Goal: Task Accomplishment & Management: Use online tool/utility

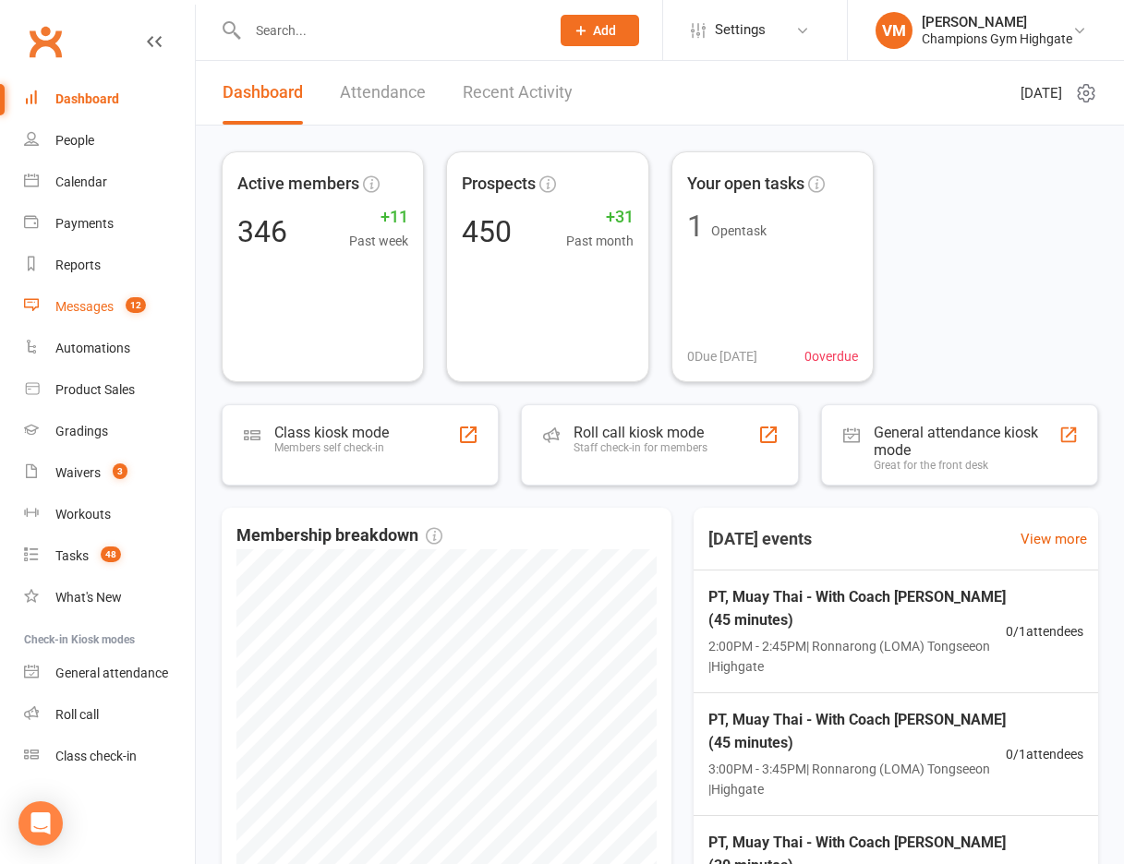
click at [83, 295] on link "Messages 12" at bounding box center [109, 307] width 171 height 42
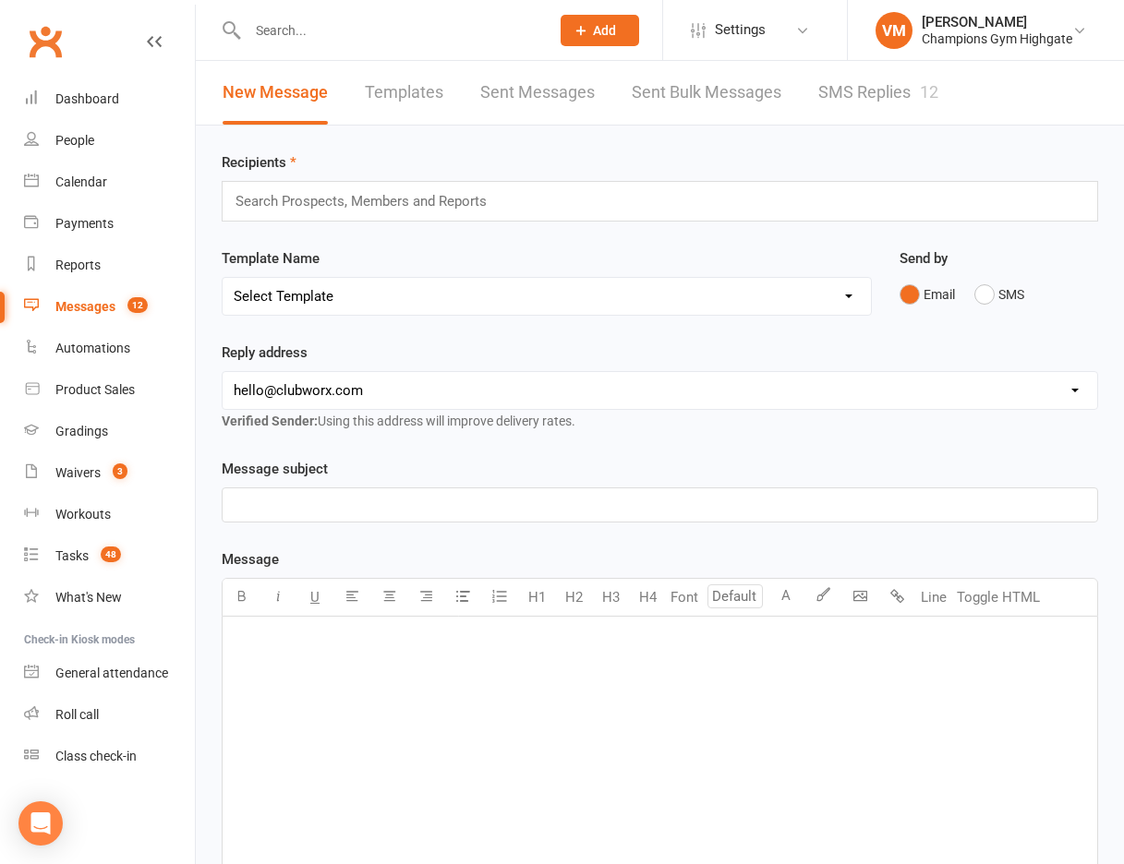
click at [838, 75] on link "SMS Replies 12" at bounding box center [878, 93] width 120 height 64
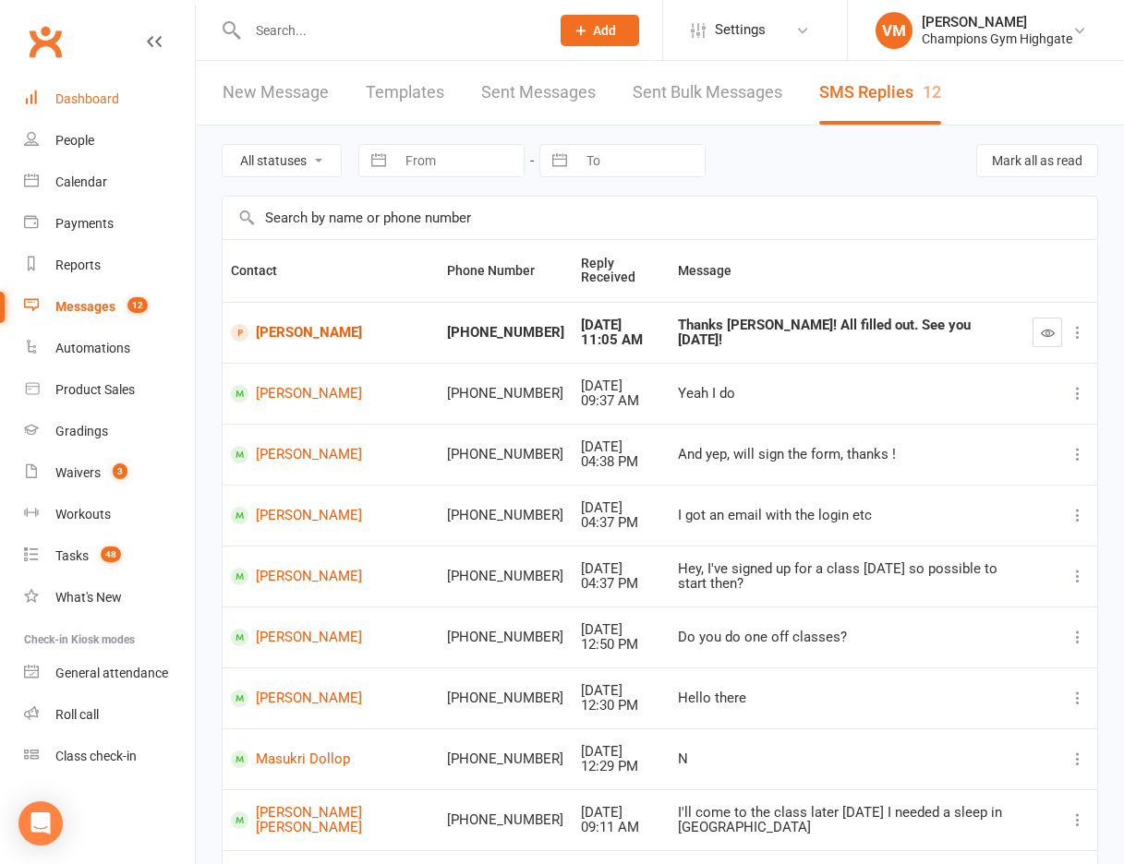
click at [98, 103] on div "Dashboard" at bounding box center [87, 98] width 64 height 15
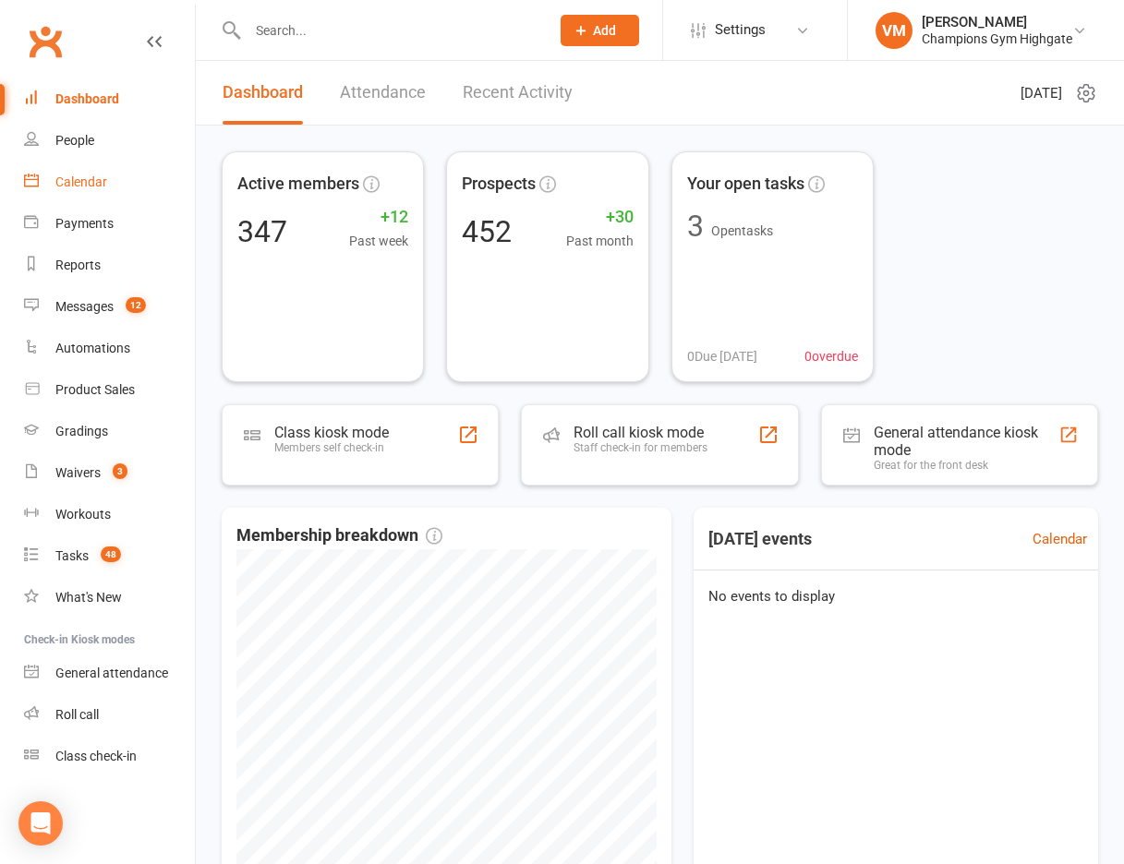
click at [106, 194] on link "Calendar" at bounding box center [109, 183] width 171 height 42
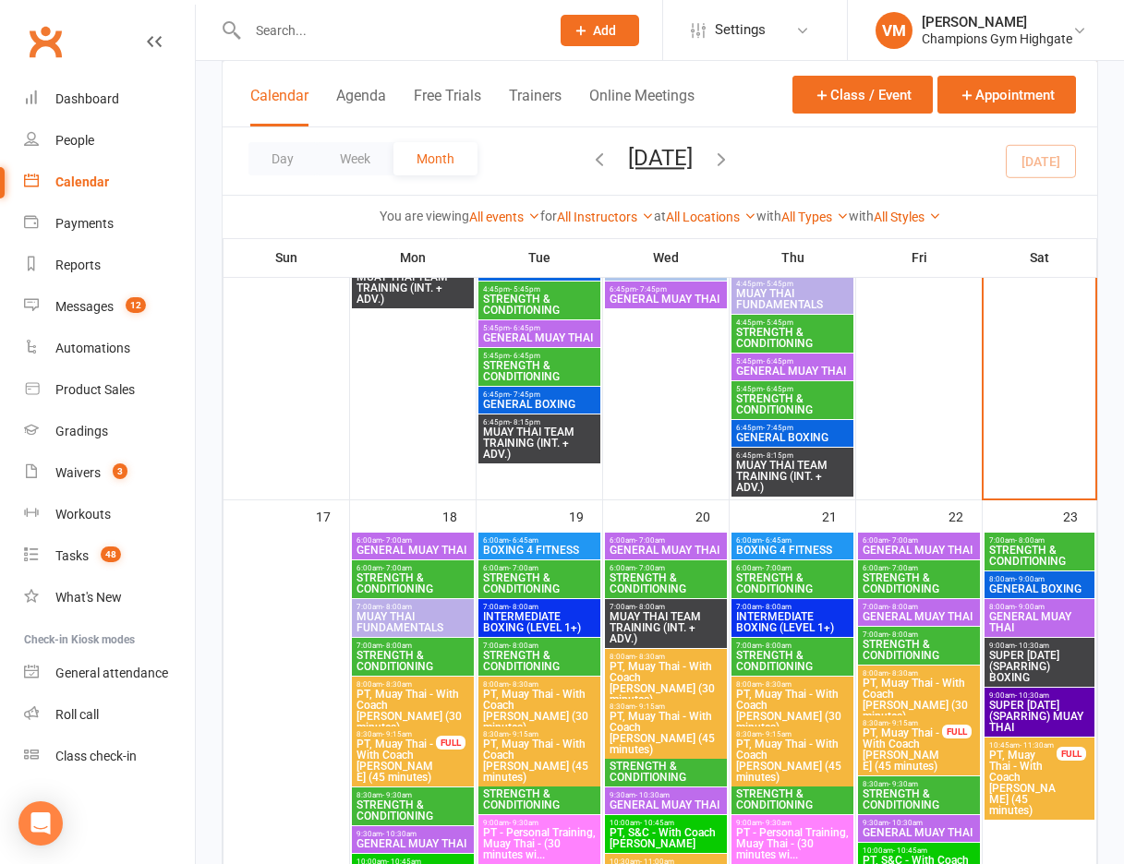
scroll to position [3110, 0]
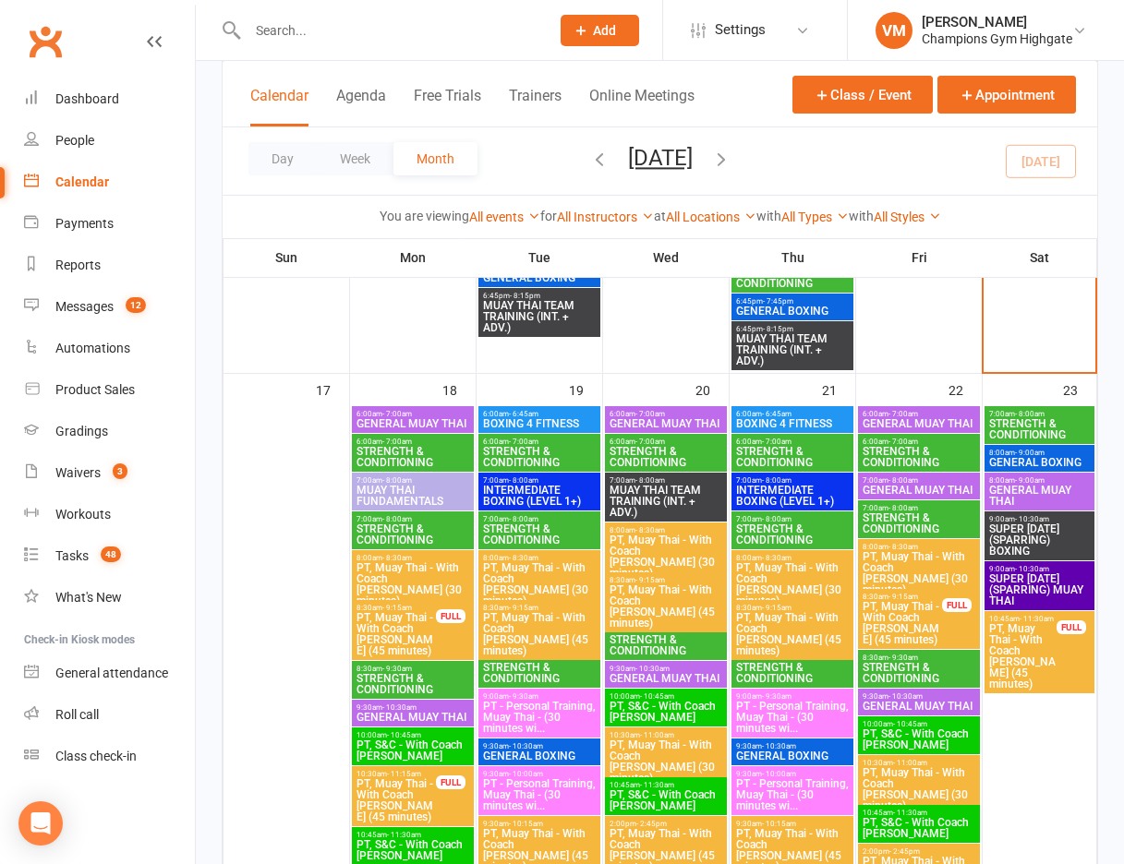
click at [381, 459] on span "STRENGTH & CONDITIONING" at bounding box center [413, 457] width 115 height 22
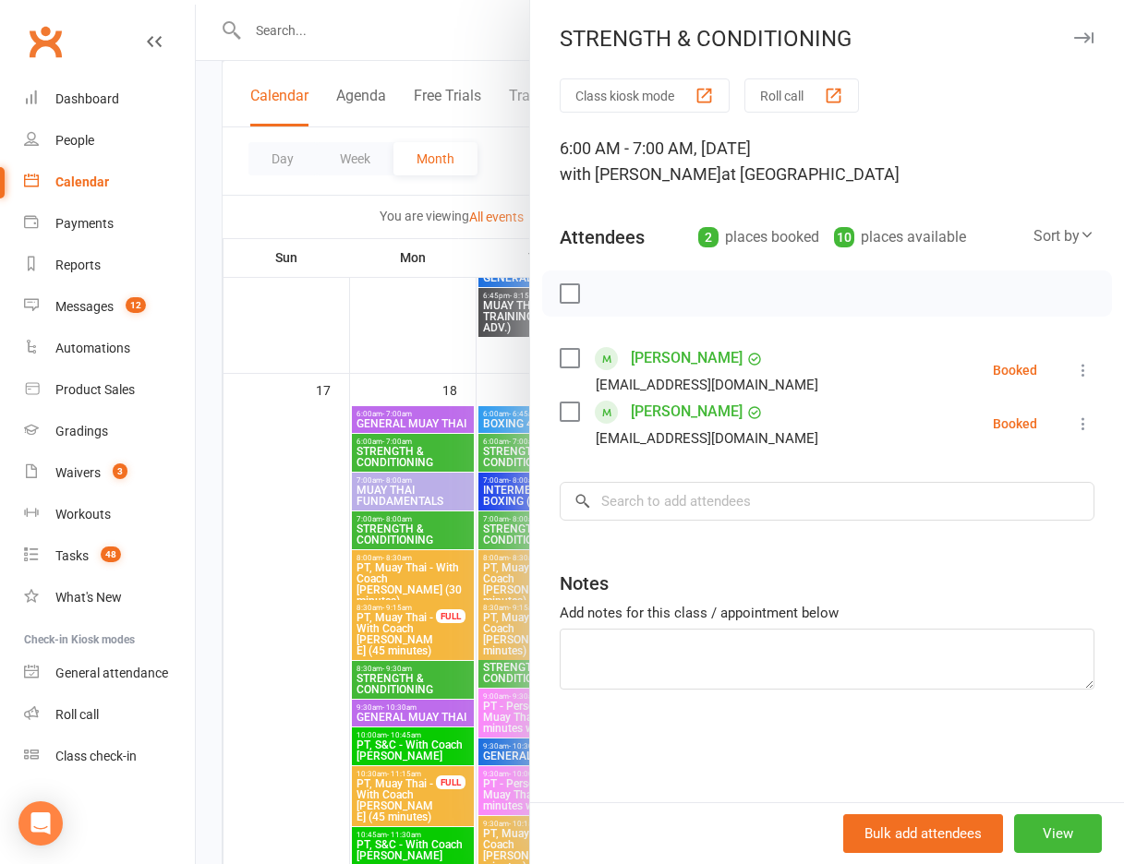
click at [651, 411] on link "[PERSON_NAME]" at bounding box center [687, 412] width 112 height 30
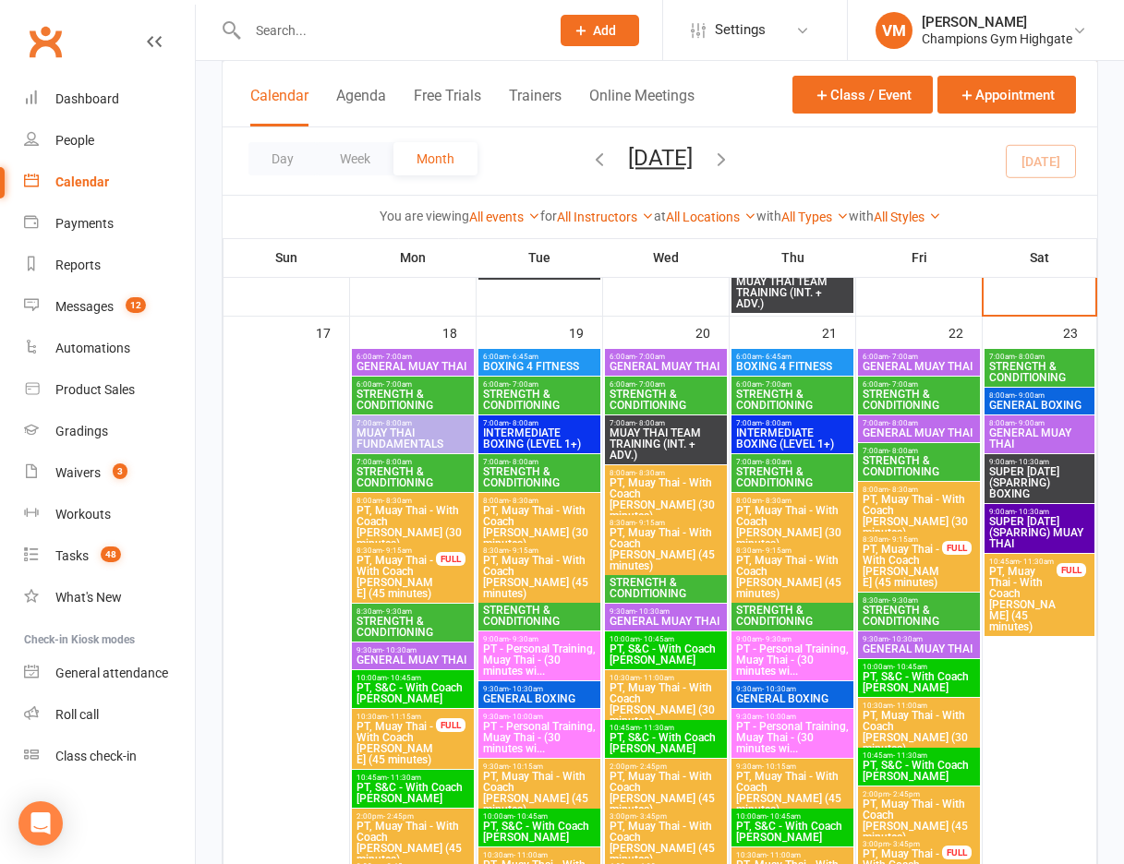
scroll to position [3171, 0]
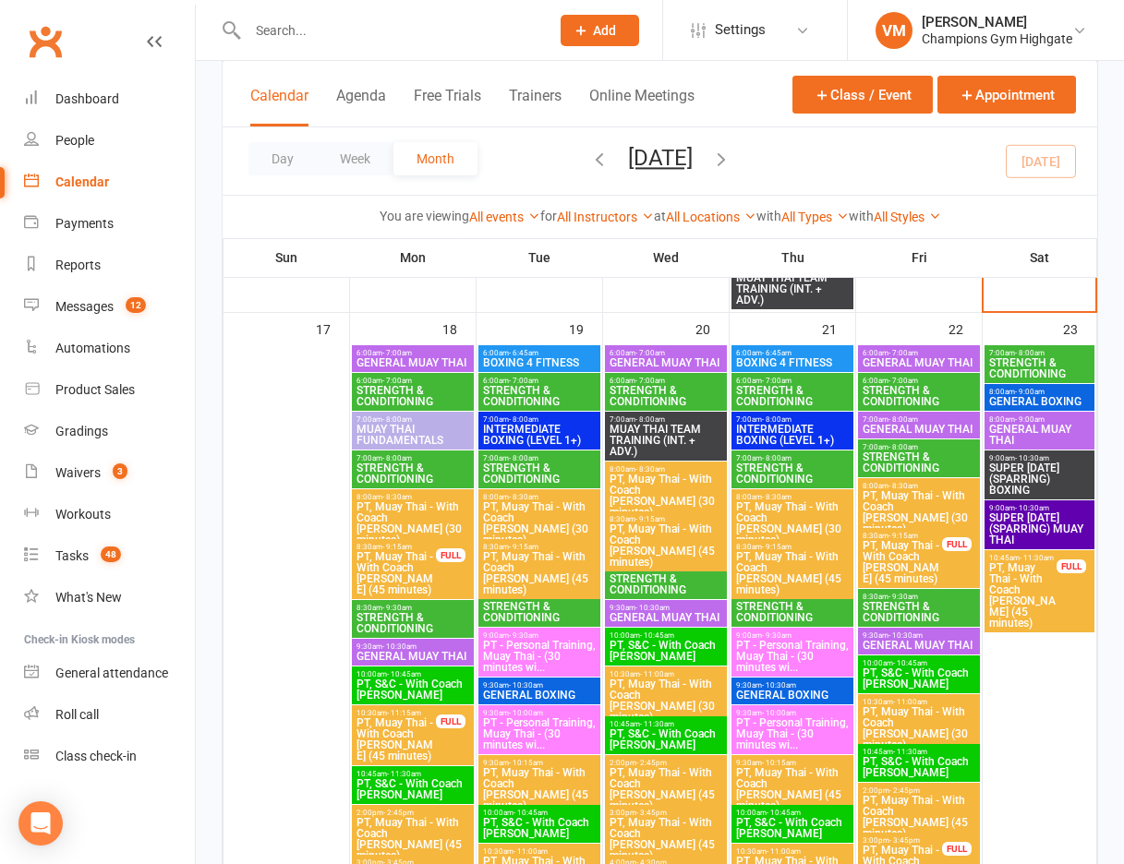
click at [406, 484] on span "STRENGTH & CONDITIONING" at bounding box center [413, 474] width 115 height 22
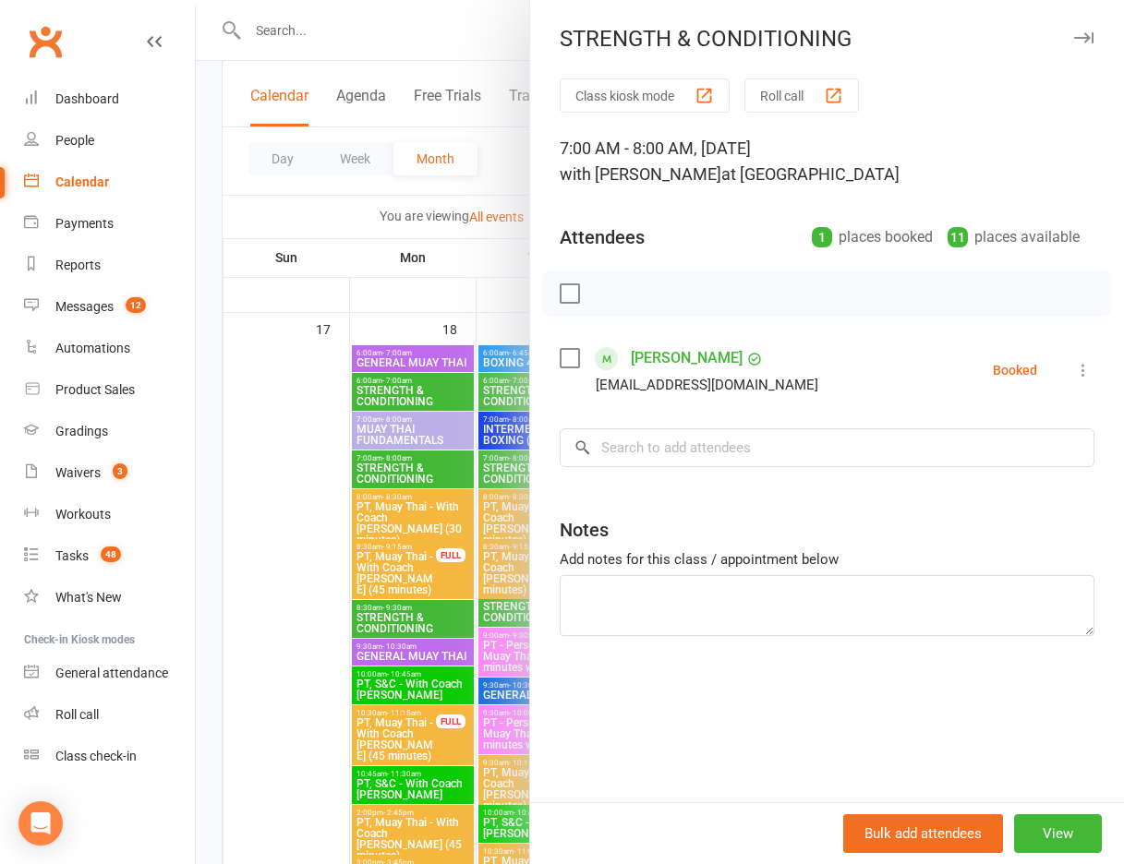
click at [406, 468] on div at bounding box center [660, 432] width 928 height 864
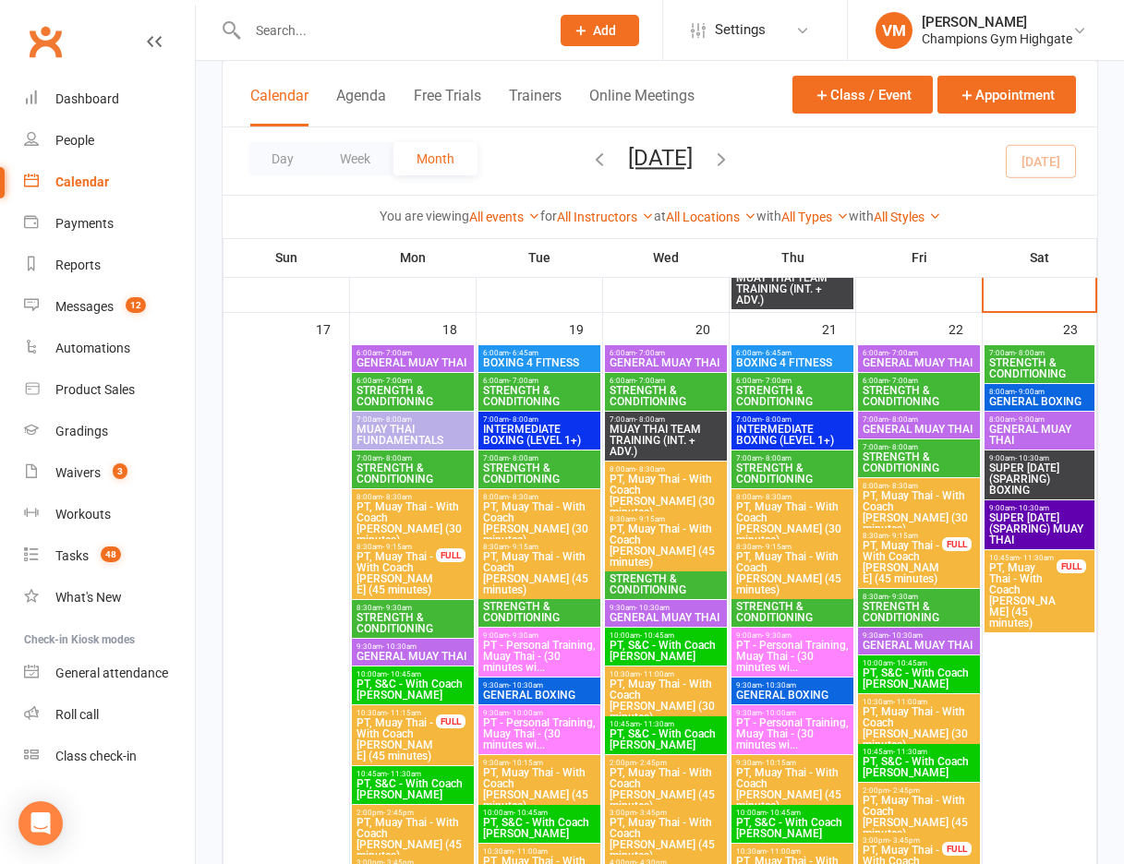
click at [406, 468] on span "STRENGTH & CONDITIONING" at bounding box center [413, 474] width 115 height 22
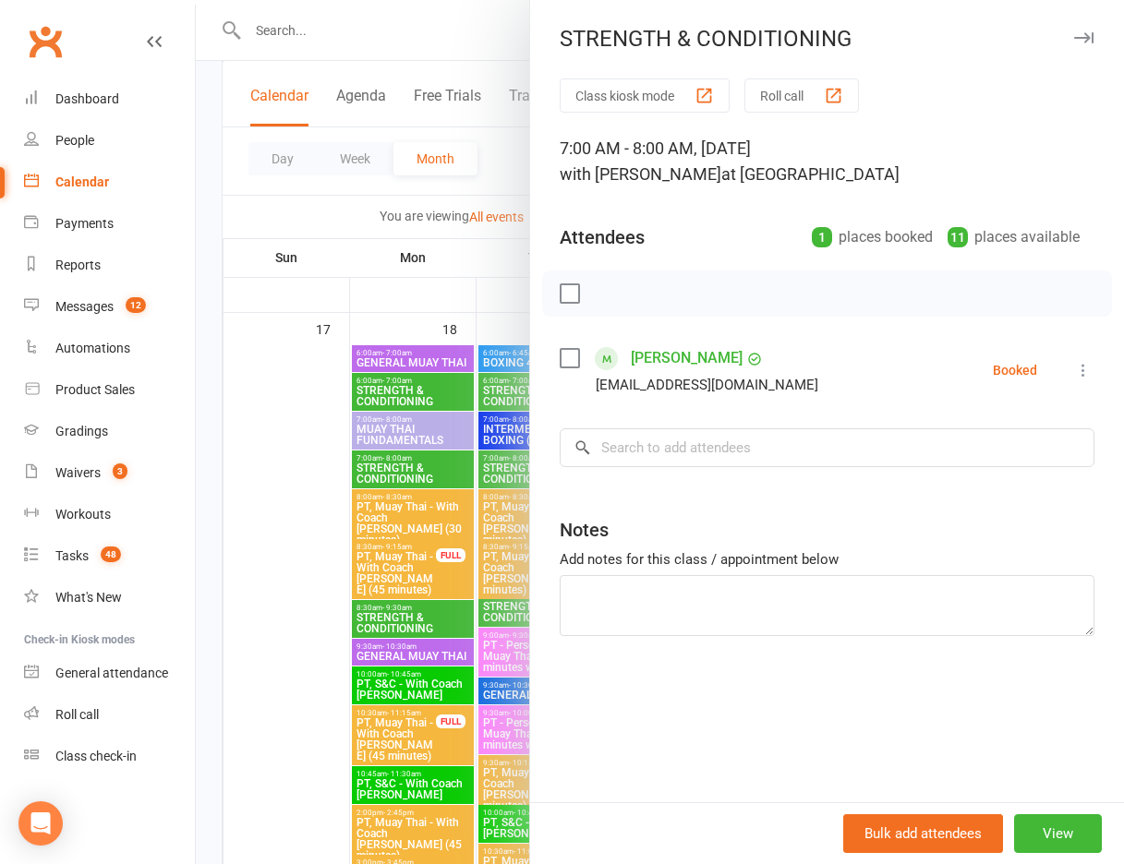
click at [406, 468] on div at bounding box center [660, 432] width 928 height 864
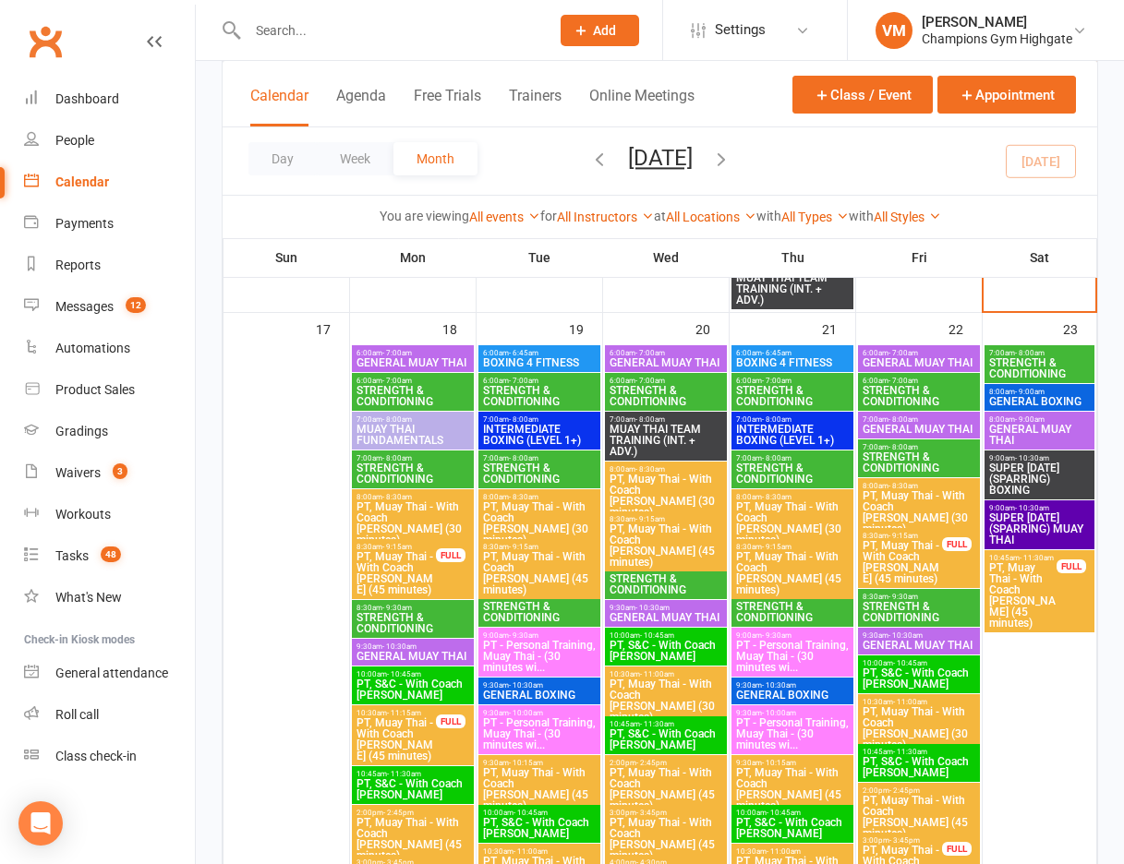
click at [409, 617] on span "STRENGTH & CONDITIONING" at bounding box center [413, 623] width 115 height 22
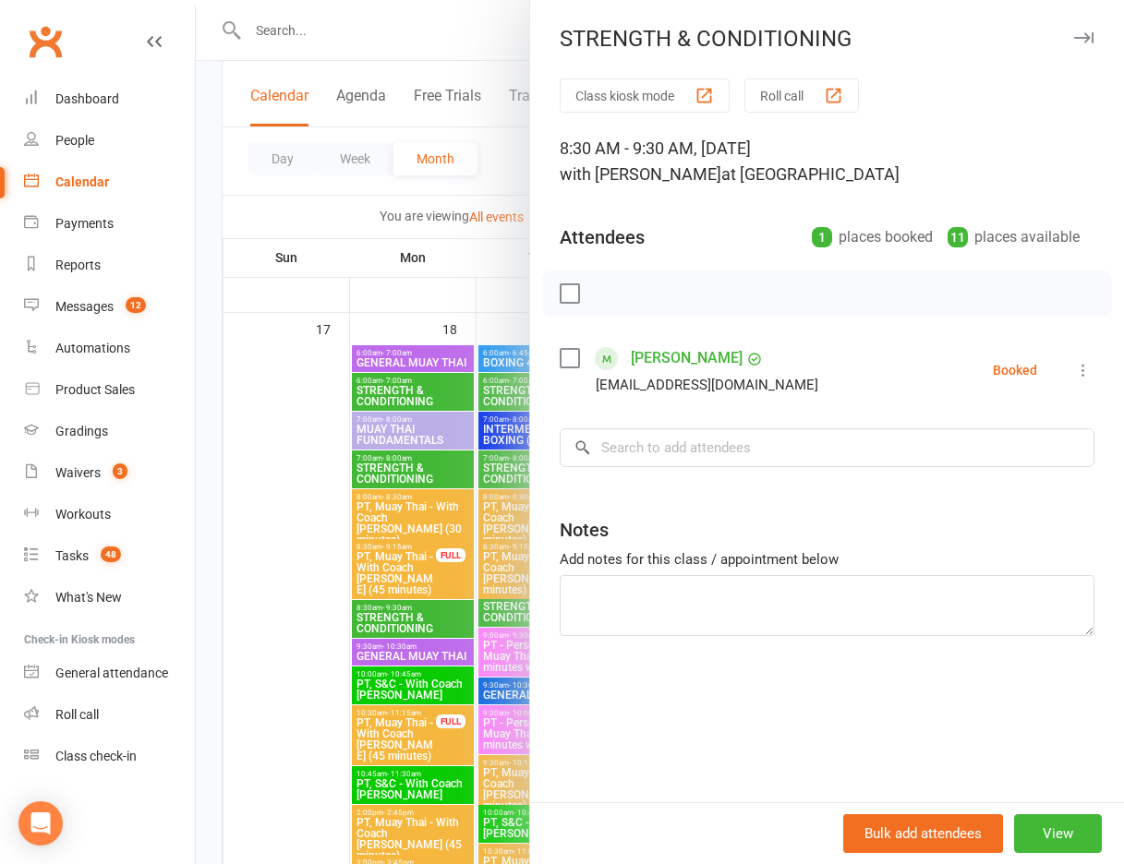
click at [409, 617] on div at bounding box center [660, 432] width 928 height 864
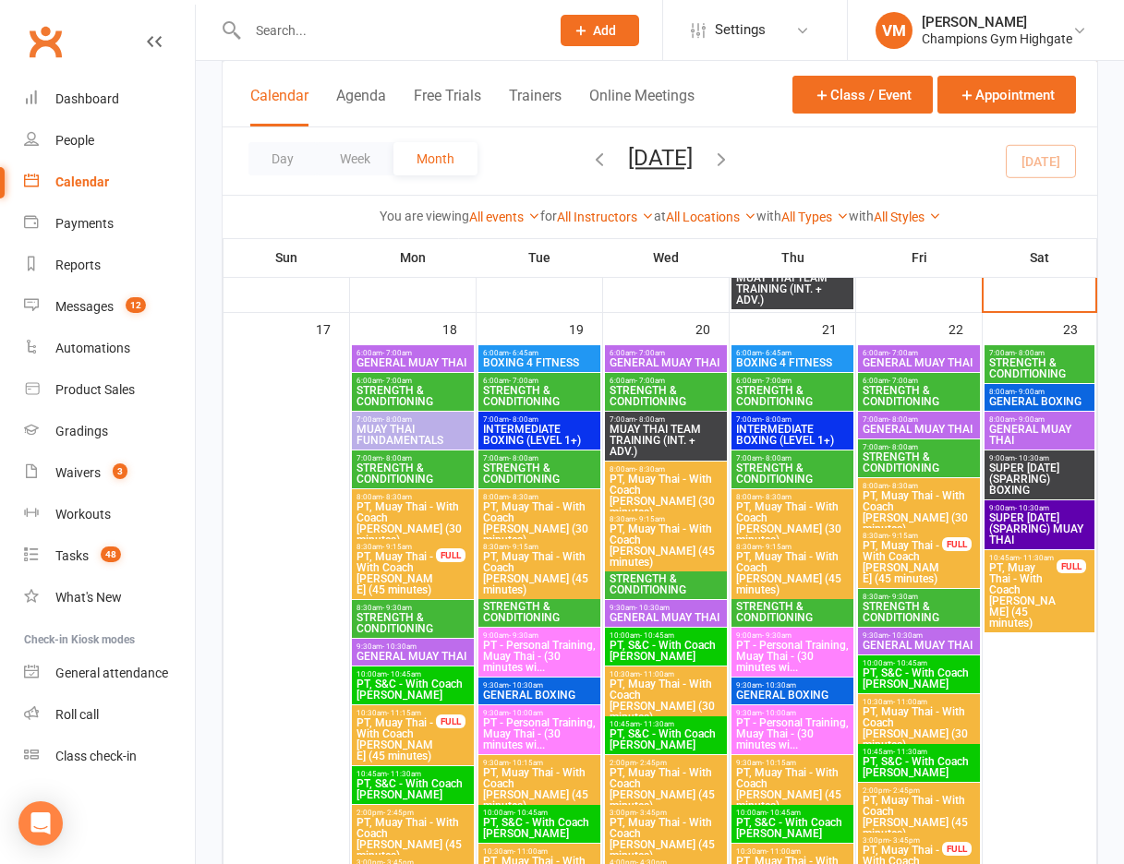
click at [532, 388] on span "STRENGTH & CONDITIONING" at bounding box center [539, 396] width 115 height 22
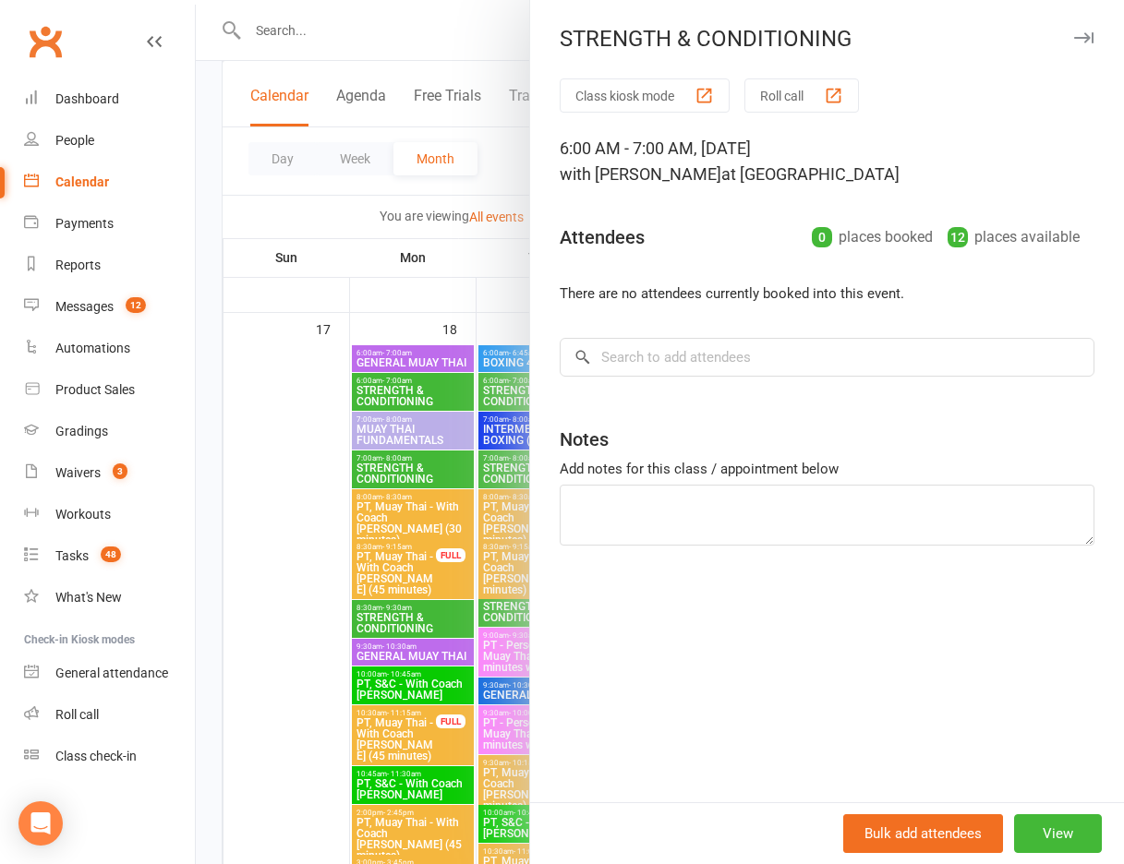
click at [505, 388] on div at bounding box center [660, 432] width 928 height 864
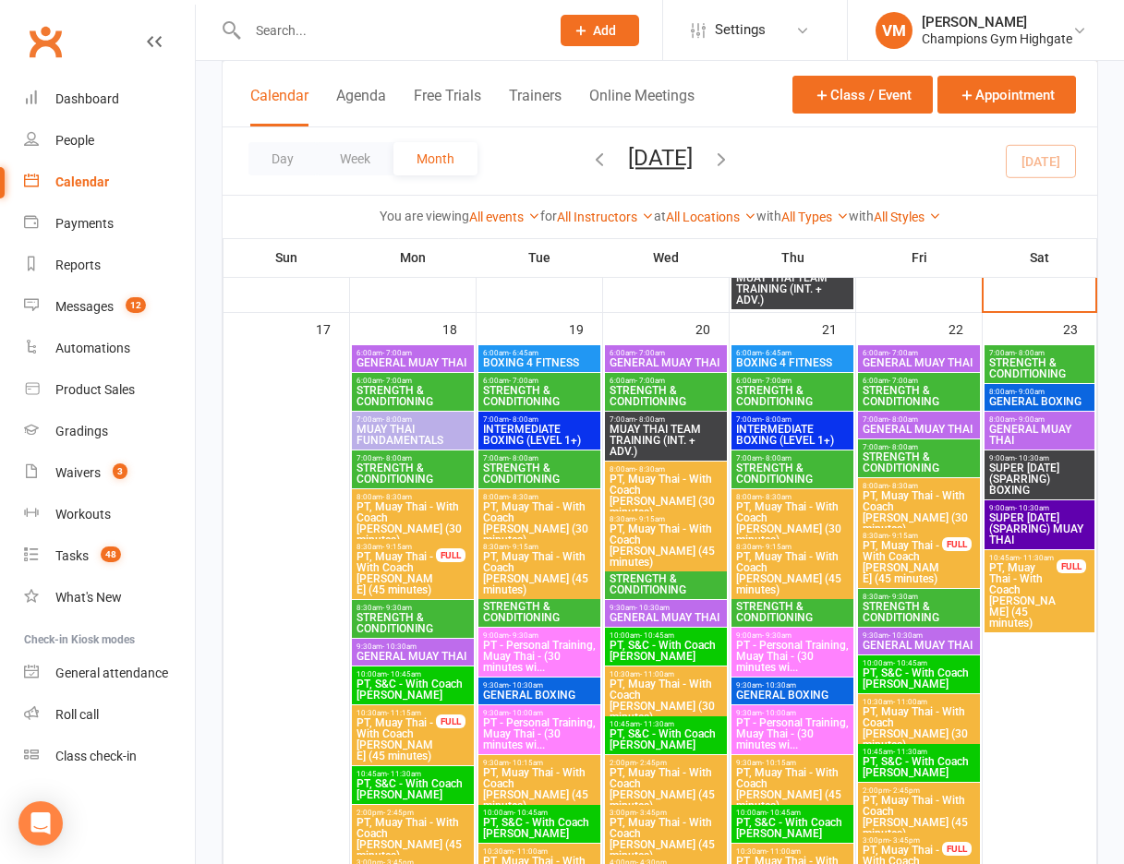
click at [512, 469] on span "STRENGTH & CONDITIONING" at bounding box center [539, 474] width 115 height 22
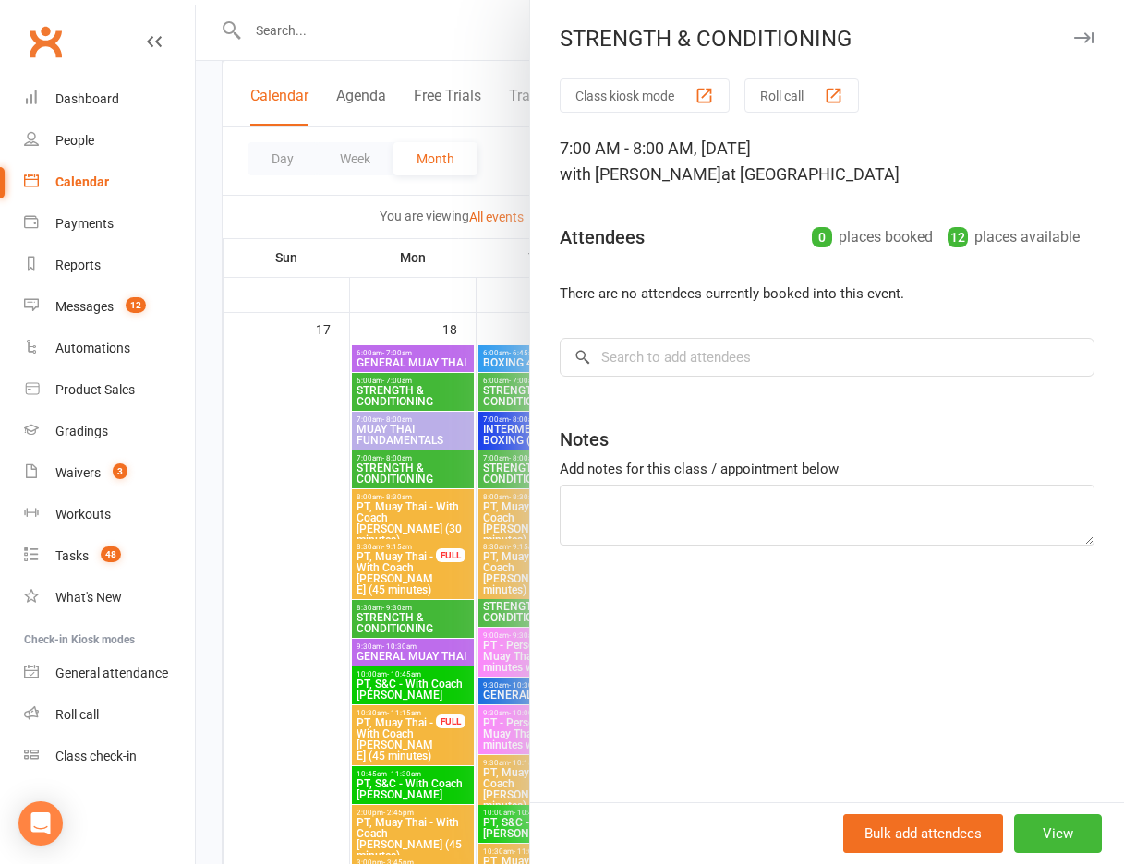
click at [477, 467] on div at bounding box center [660, 432] width 928 height 864
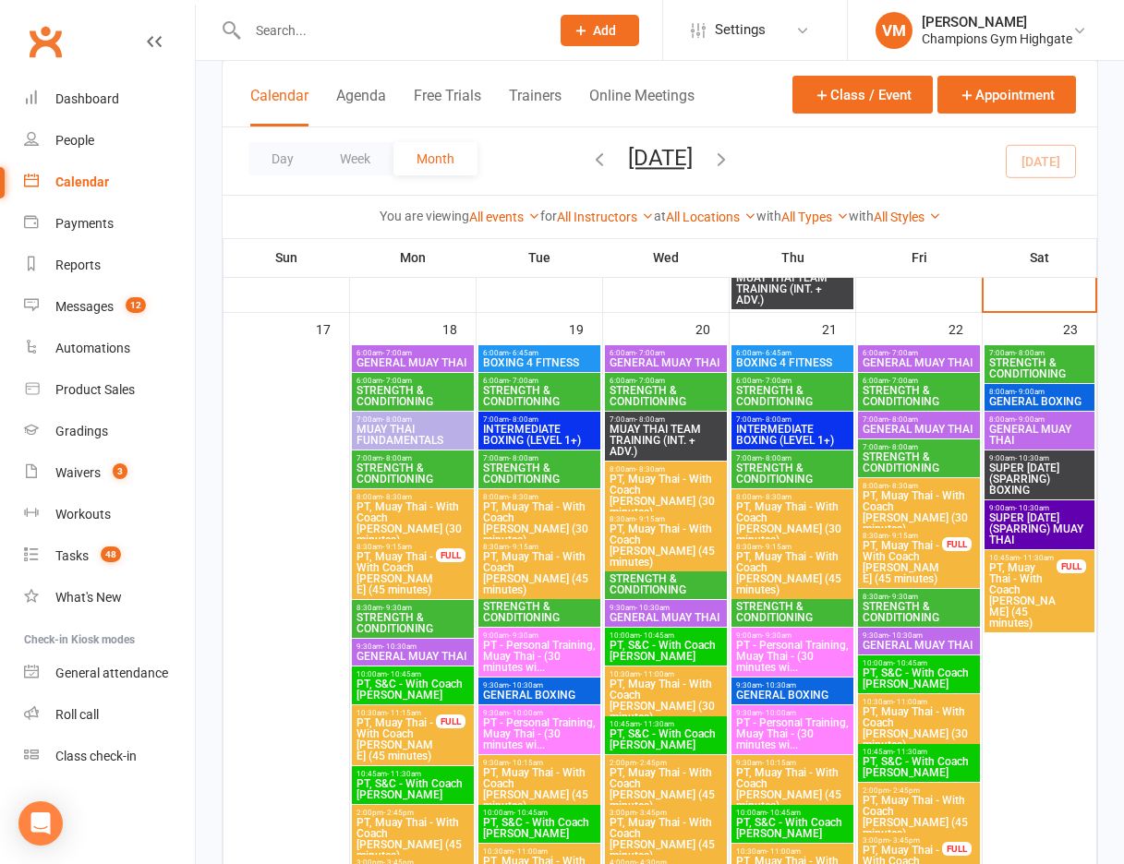
click at [402, 648] on span "- 10:30am" at bounding box center [399, 647] width 34 height 8
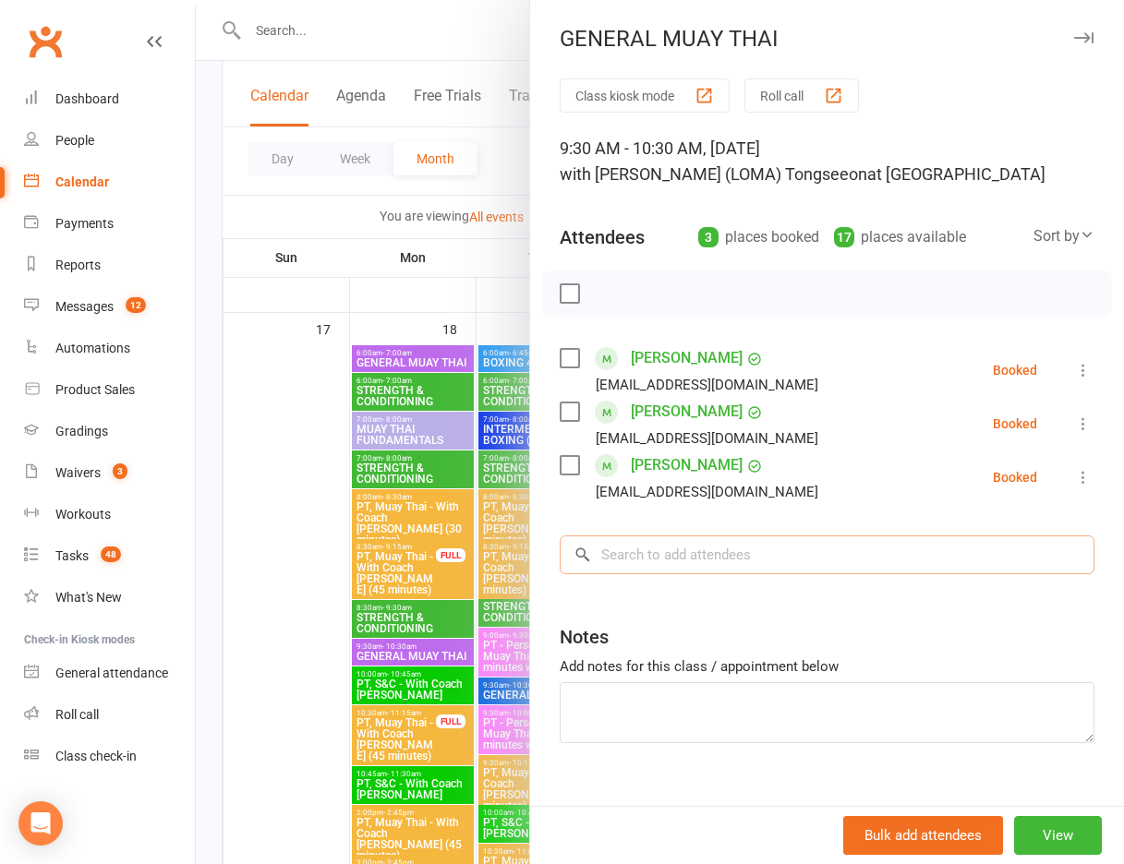
click at [704, 546] on input "search" at bounding box center [827, 555] width 535 height 39
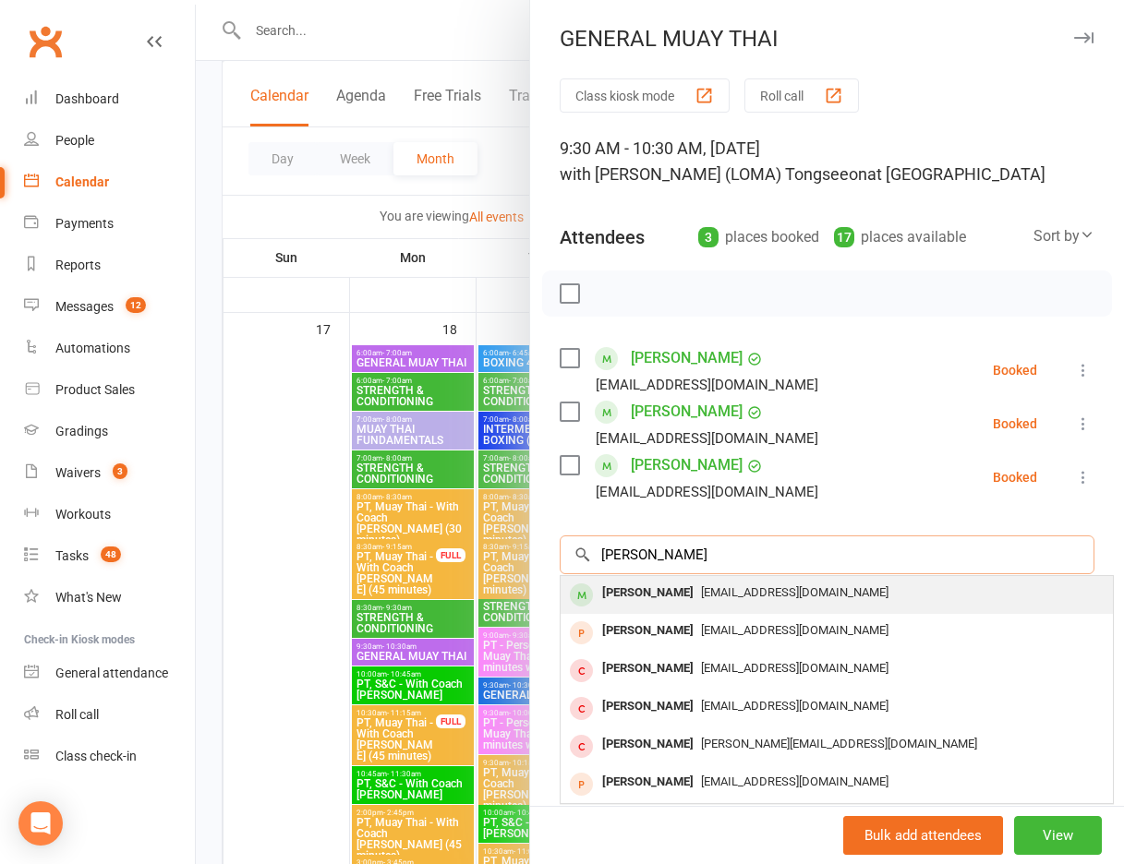
type input "[PERSON_NAME]"
click at [725, 600] on div "[EMAIL_ADDRESS][DOMAIN_NAME]" at bounding box center [837, 593] width 538 height 27
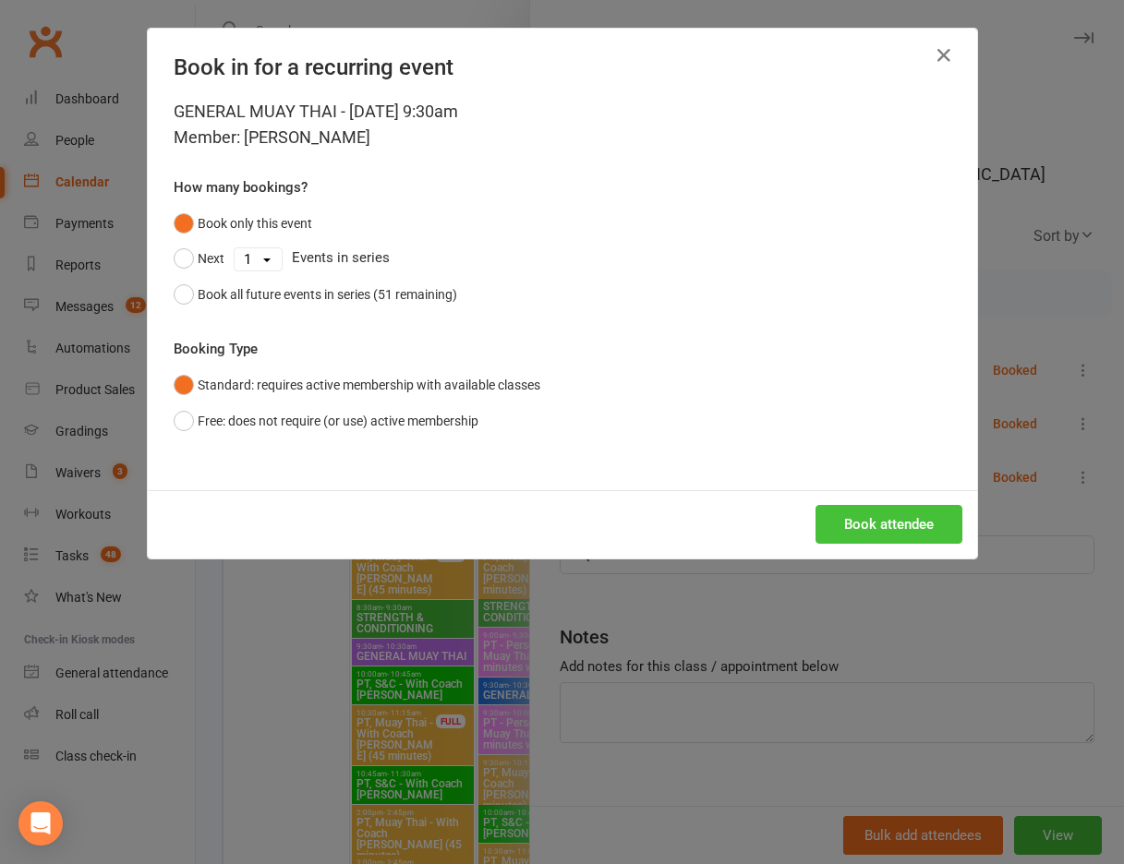
click at [872, 522] on button "Book attendee" at bounding box center [889, 524] width 147 height 39
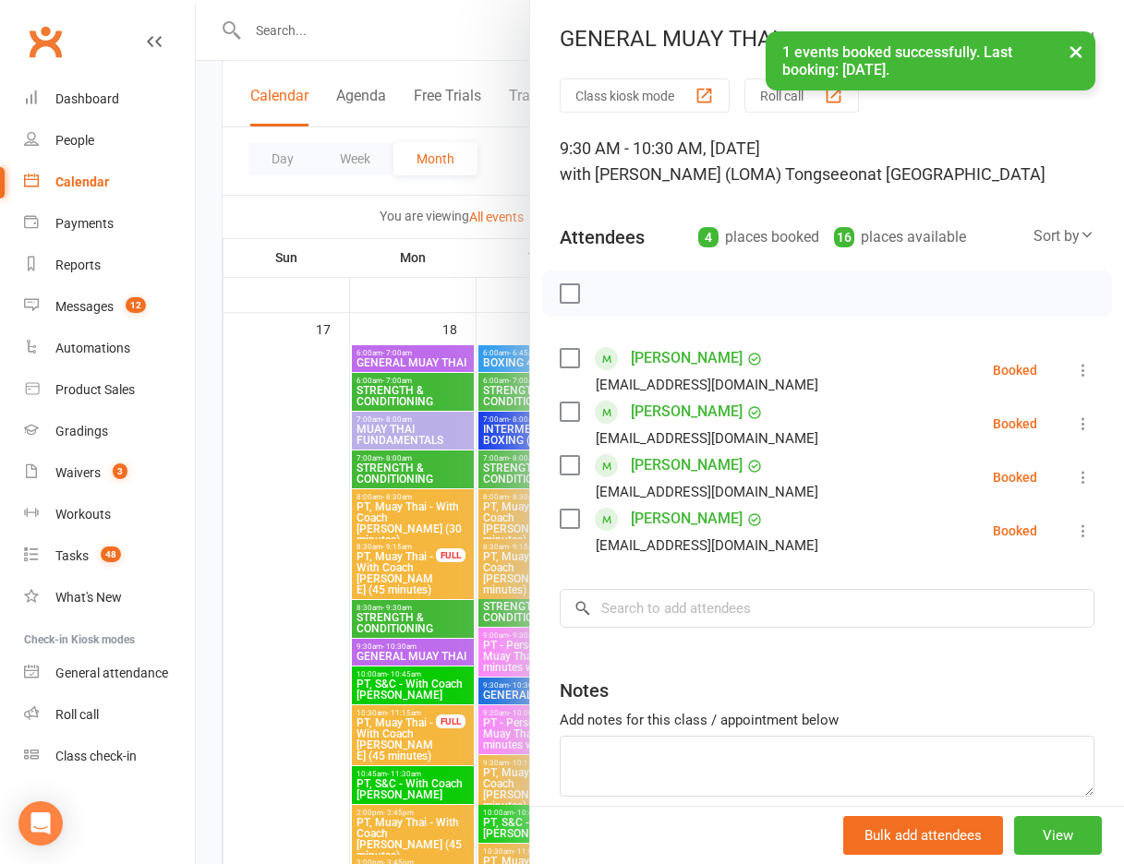
click at [283, 542] on div at bounding box center [660, 432] width 928 height 864
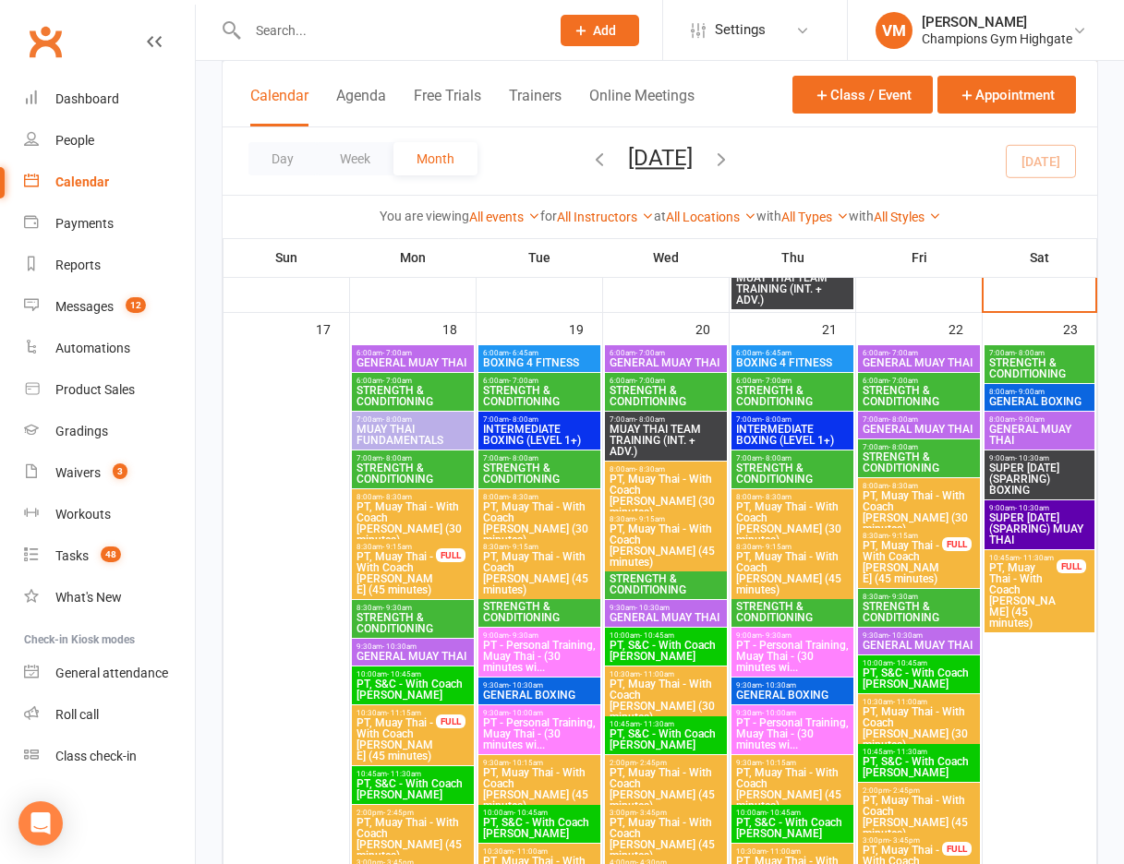
click at [649, 612] on span "GENERAL MUAY THAI" at bounding box center [666, 617] width 115 height 11
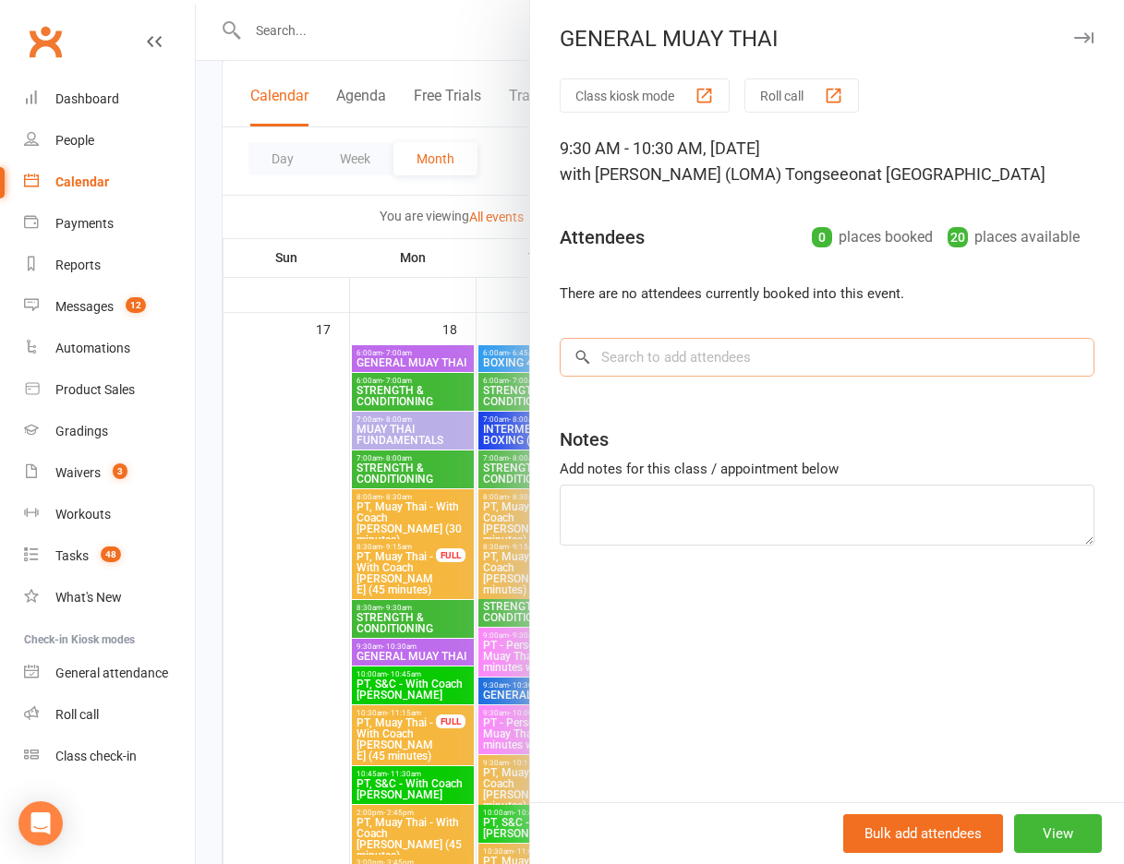
click at [654, 353] on input "search" at bounding box center [827, 357] width 535 height 39
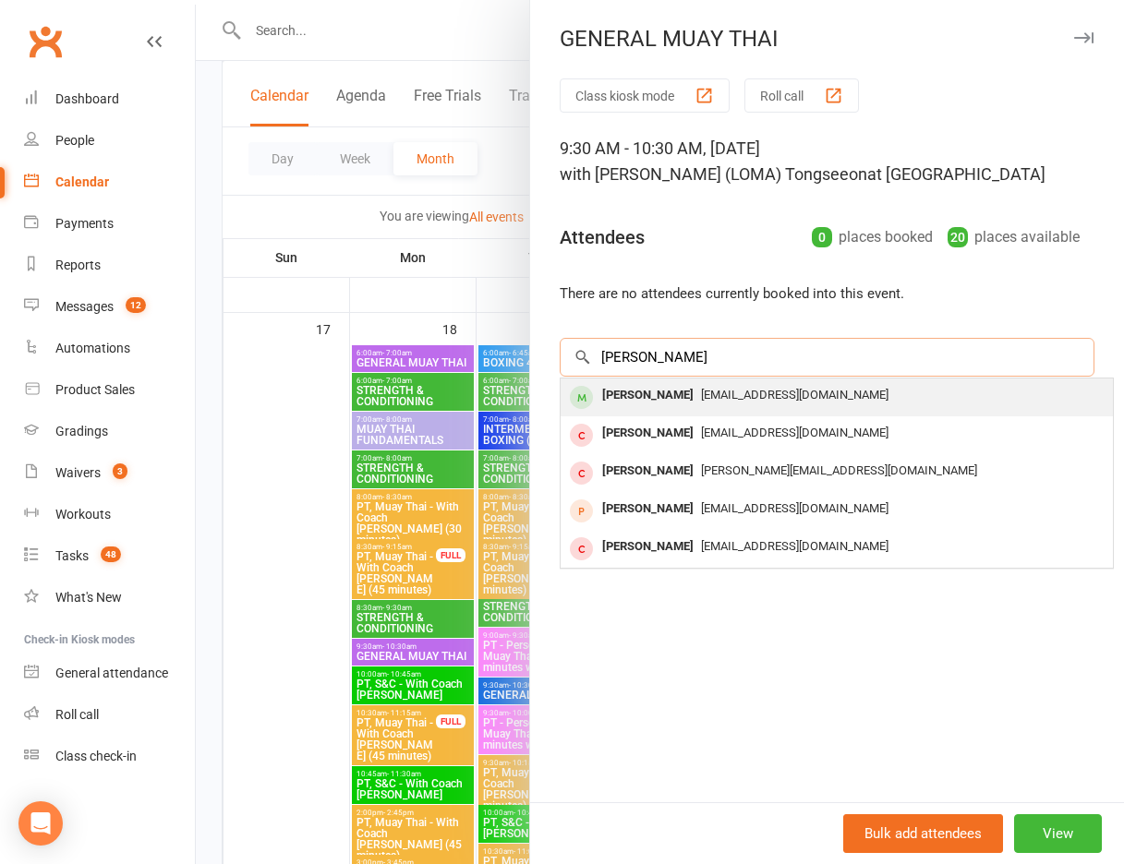
type input "[PERSON_NAME]"
click at [657, 387] on div "[PERSON_NAME]" at bounding box center [648, 395] width 106 height 27
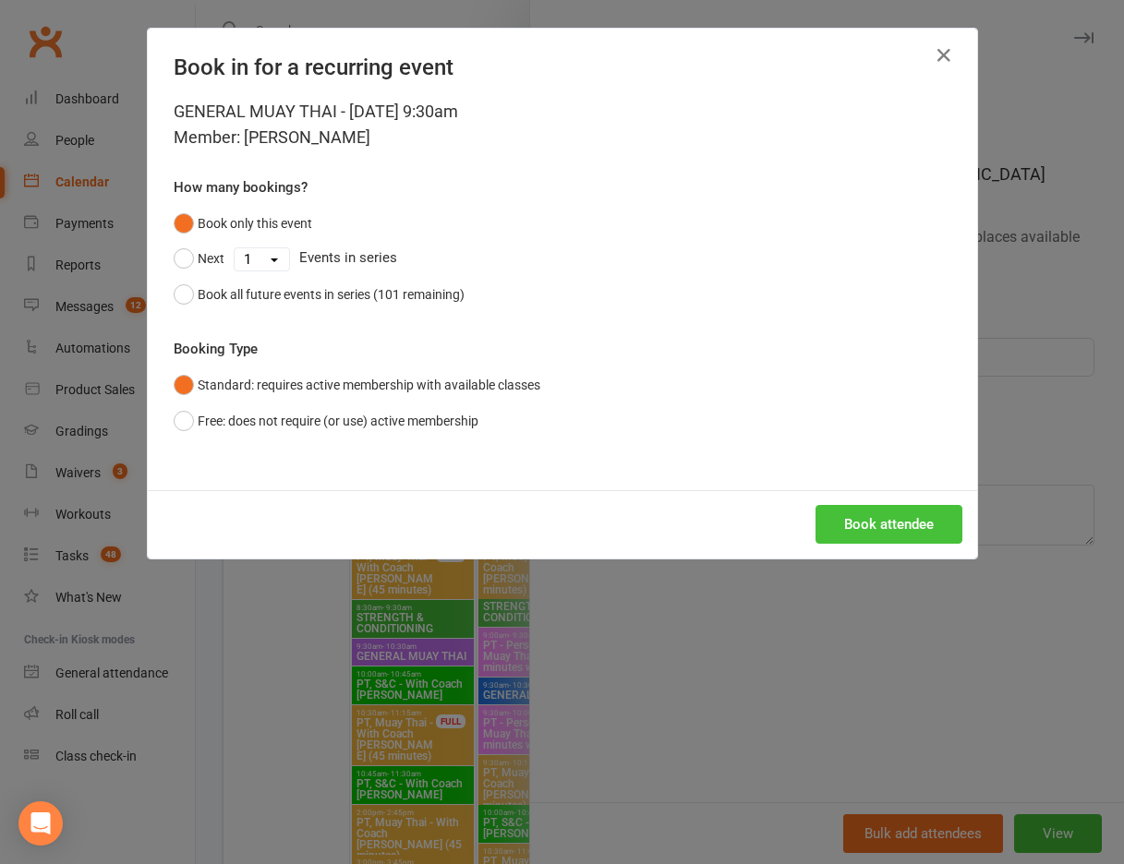
click at [895, 515] on button "Book attendee" at bounding box center [889, 524] width 147 height 39
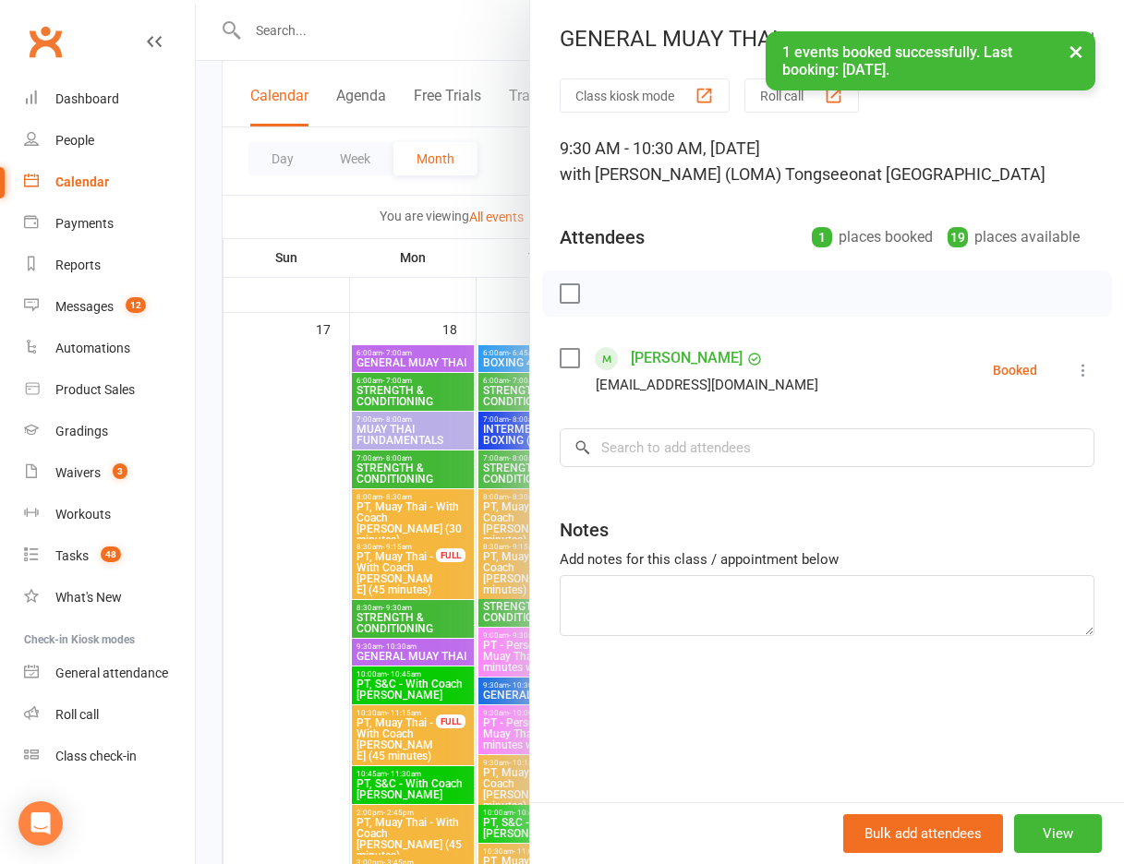
click at [320, 634] on div at bounding box center [660, 432] width 928 height 864
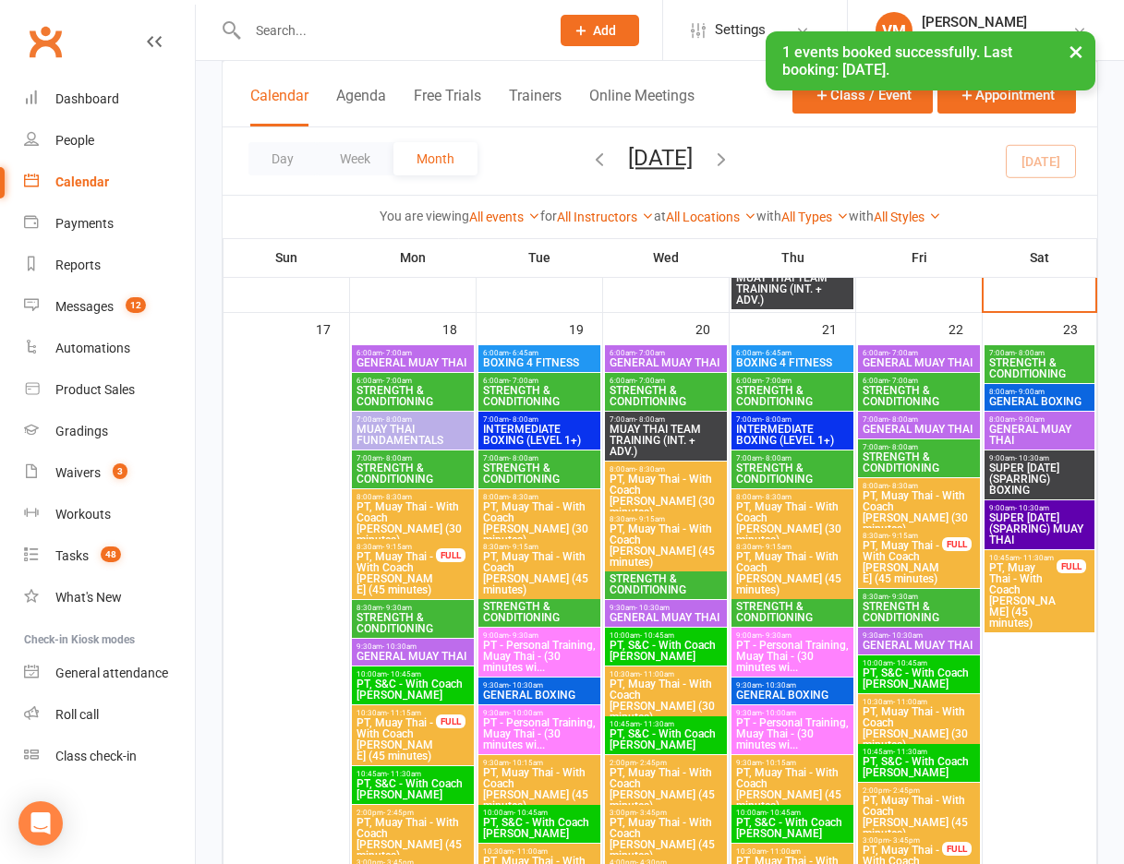
click at [896, 640] on span "GENERAL MUAY THAI" at bounding box center [919, 645] width 115 height 11
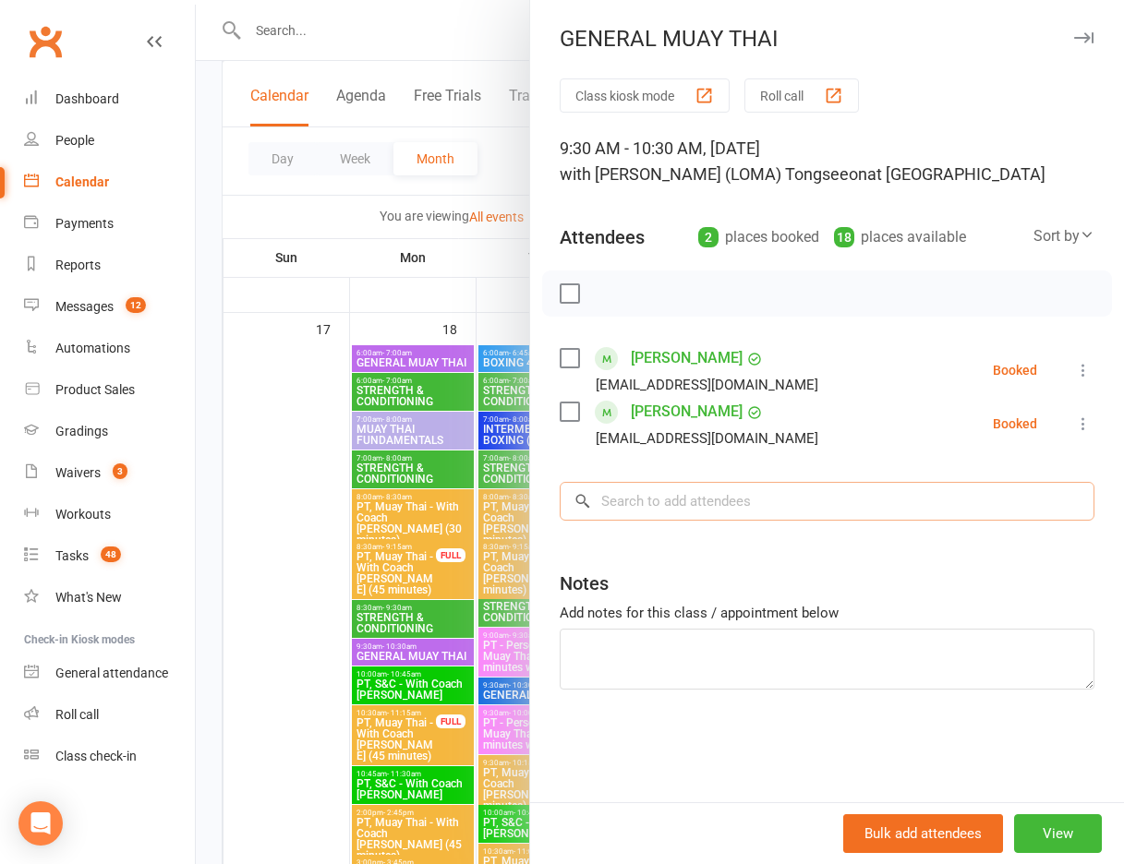
click at [625, 489] on input "search" at bounding box center [827, 501] width 535 height 39
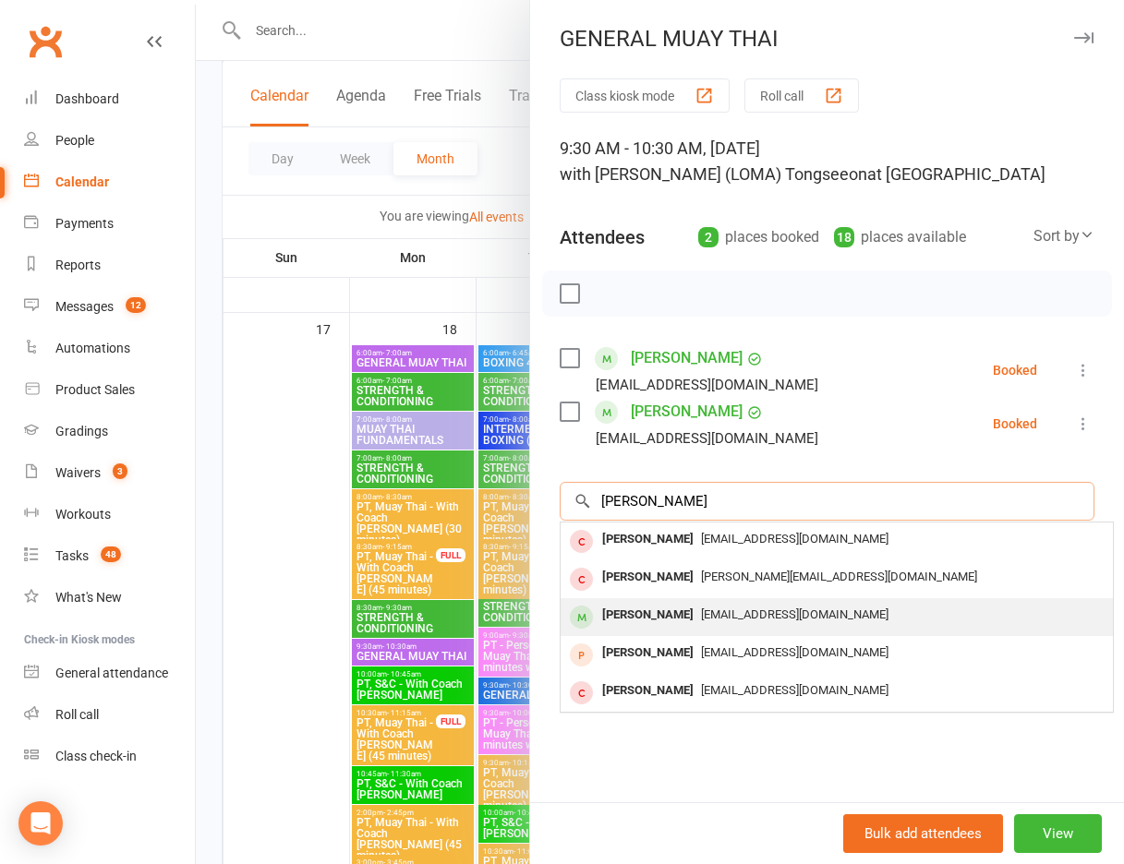
type input "[PERSON_NAME]"
click at [681, 604] on div "[PERSON_NAME]" at bounding box center [648, 615] width 106 height 27
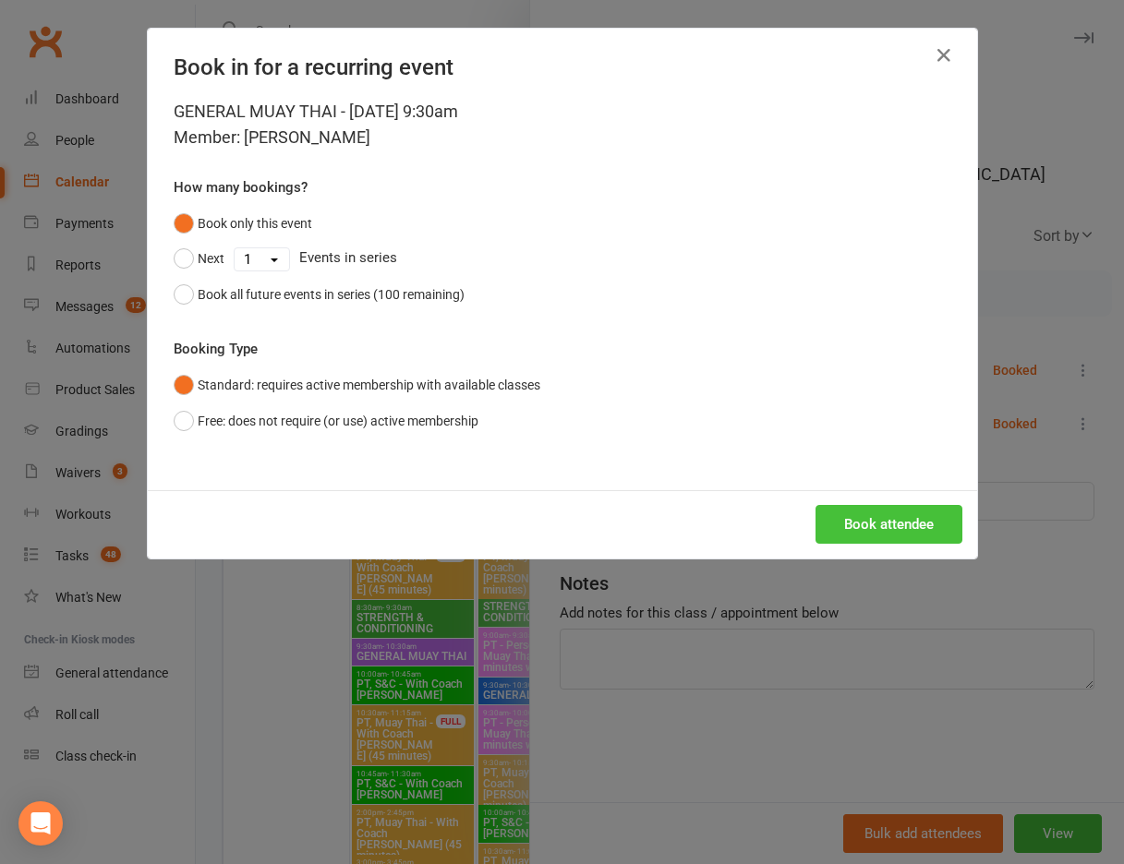
click at [847, 533] on button "Book attendee" at bounding box center [889, 524] width 147 height 39
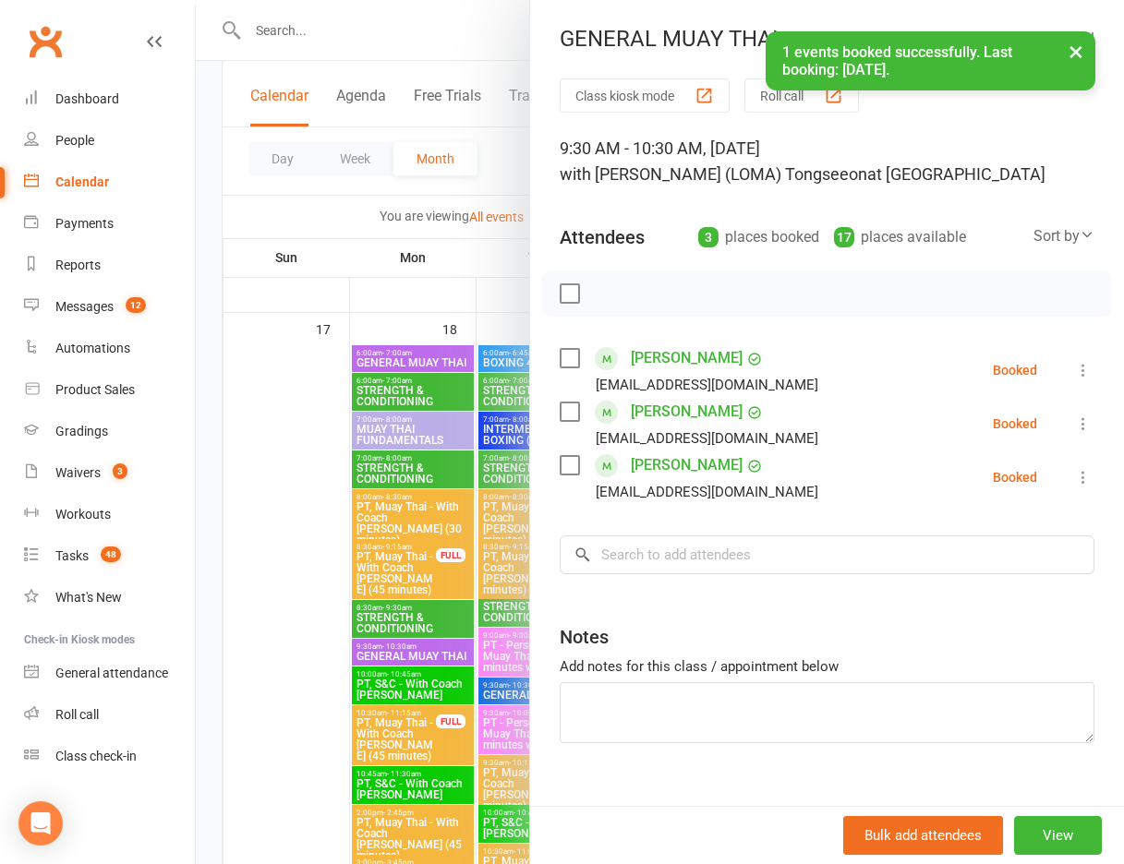
click at [226, 646] on div at bounding box center [660, 432] width 928 height 864
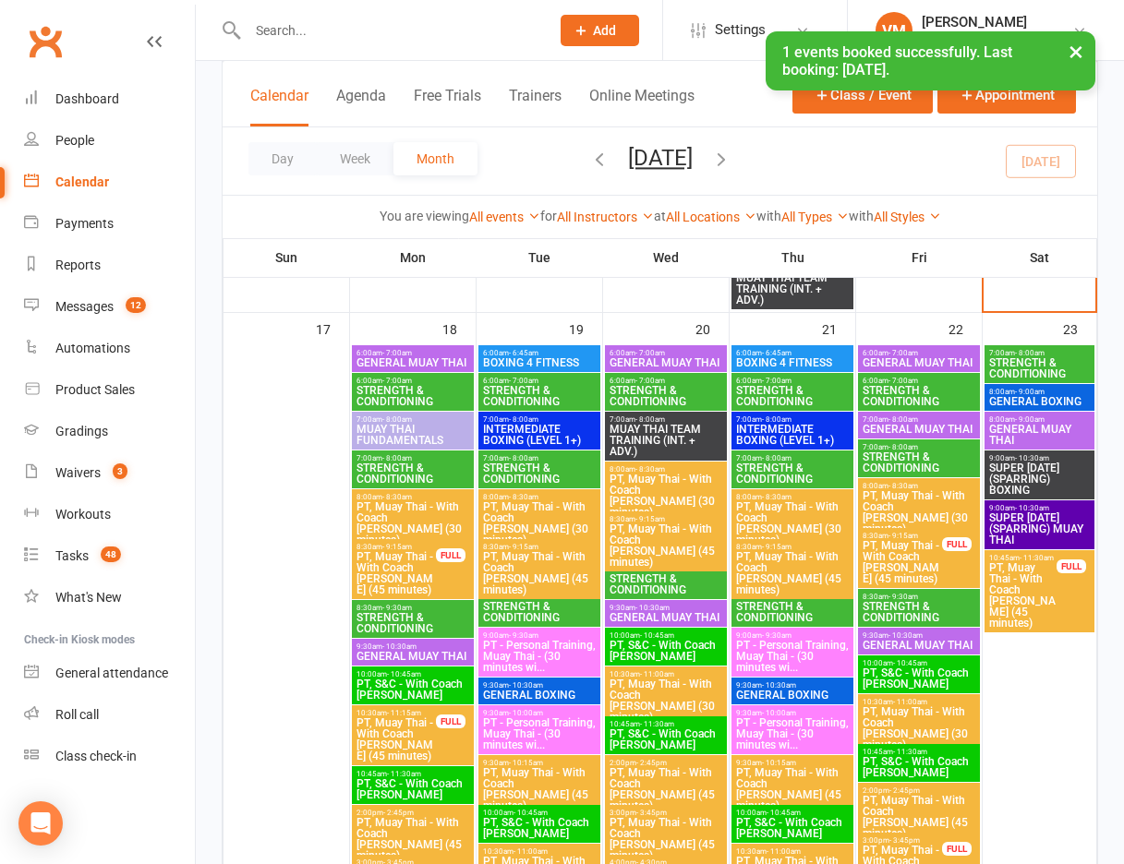
click at [805, 618] on span "STRENGTH & CONDITIONING" at bounding box center [792, 612] width 115 height 22
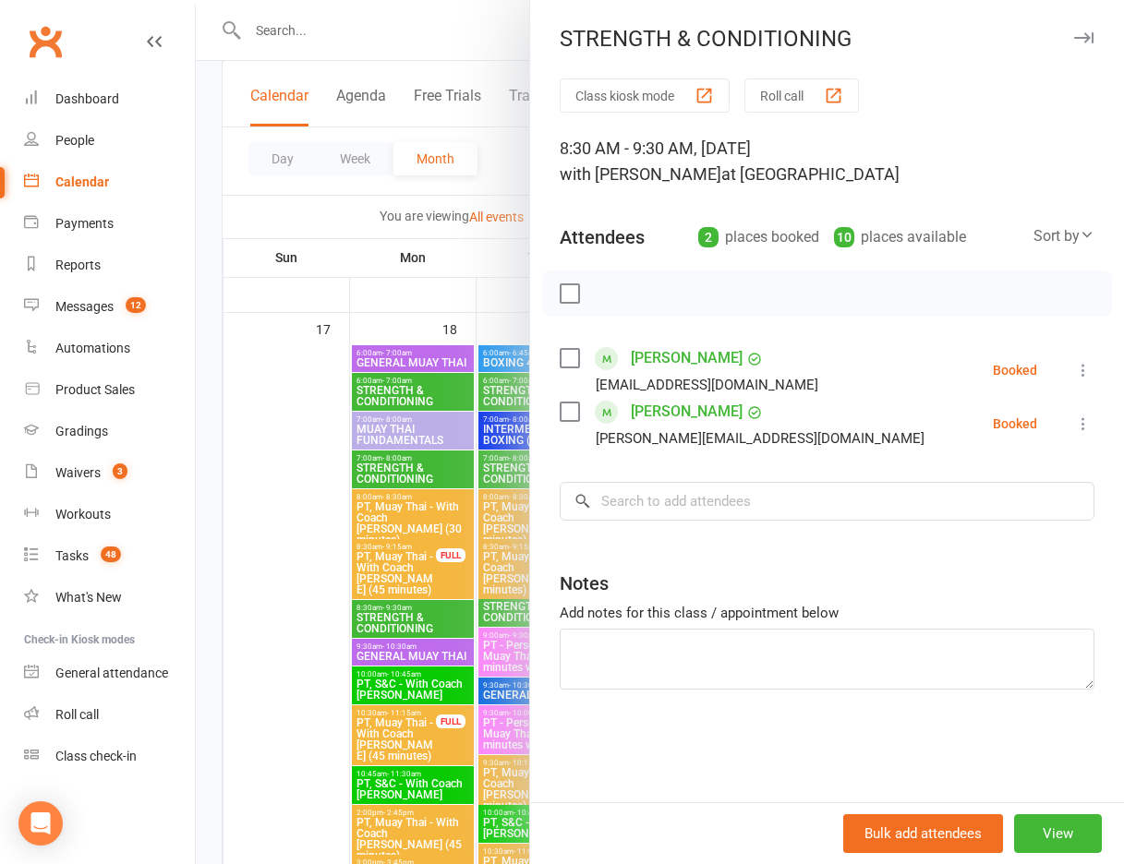
click at [270, 457] on div at bounding box center [660, 432] width 928 height 864
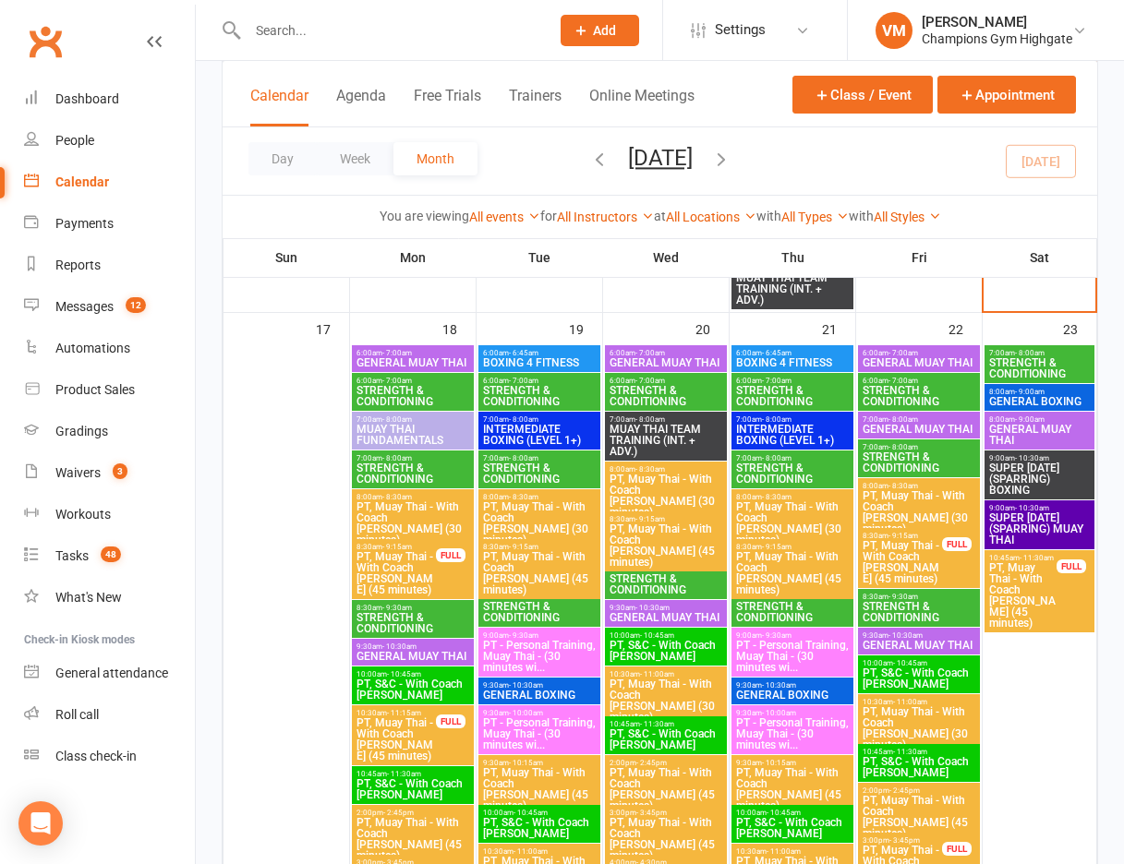
click at [522, 662] on span "PT - Personal Training, Muay Thai - (30 minutes wi..." at bounding box center [539, 656] width 115 height 33
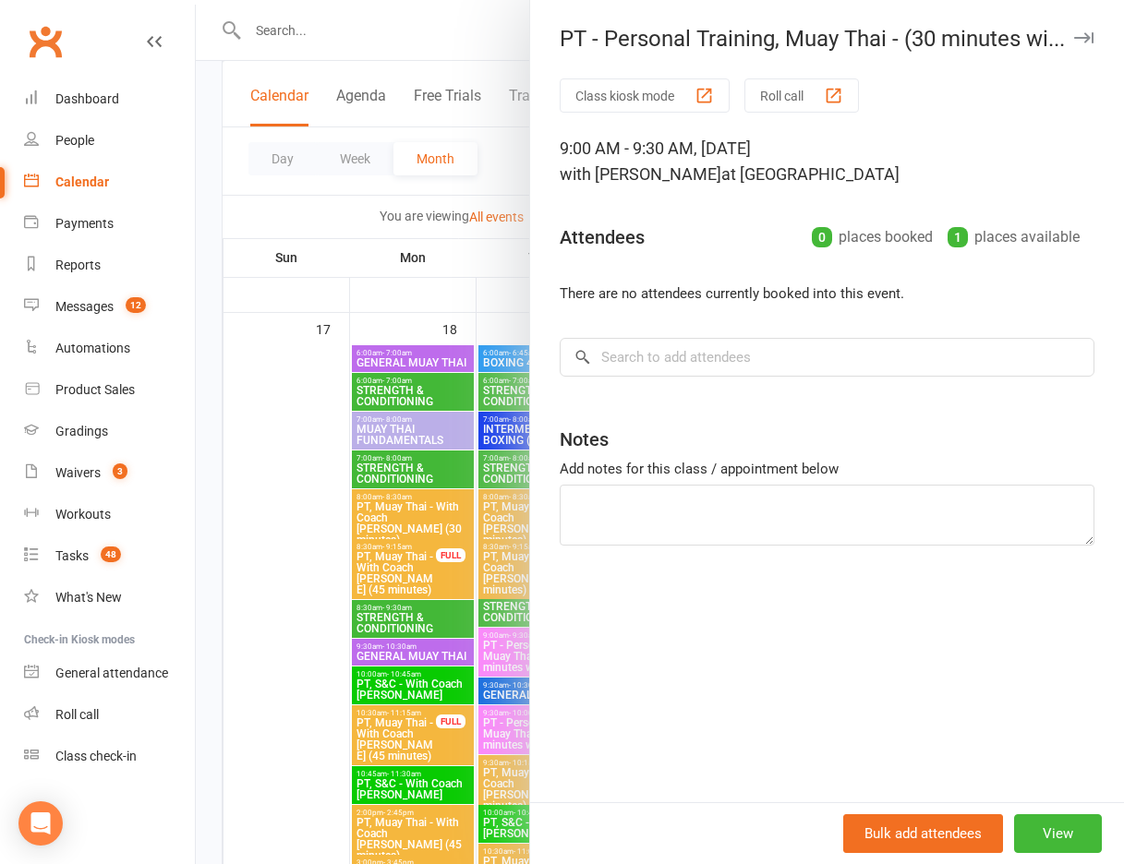
click at [284, 406] on div at bounding box center [660, 432] width 928 height 864
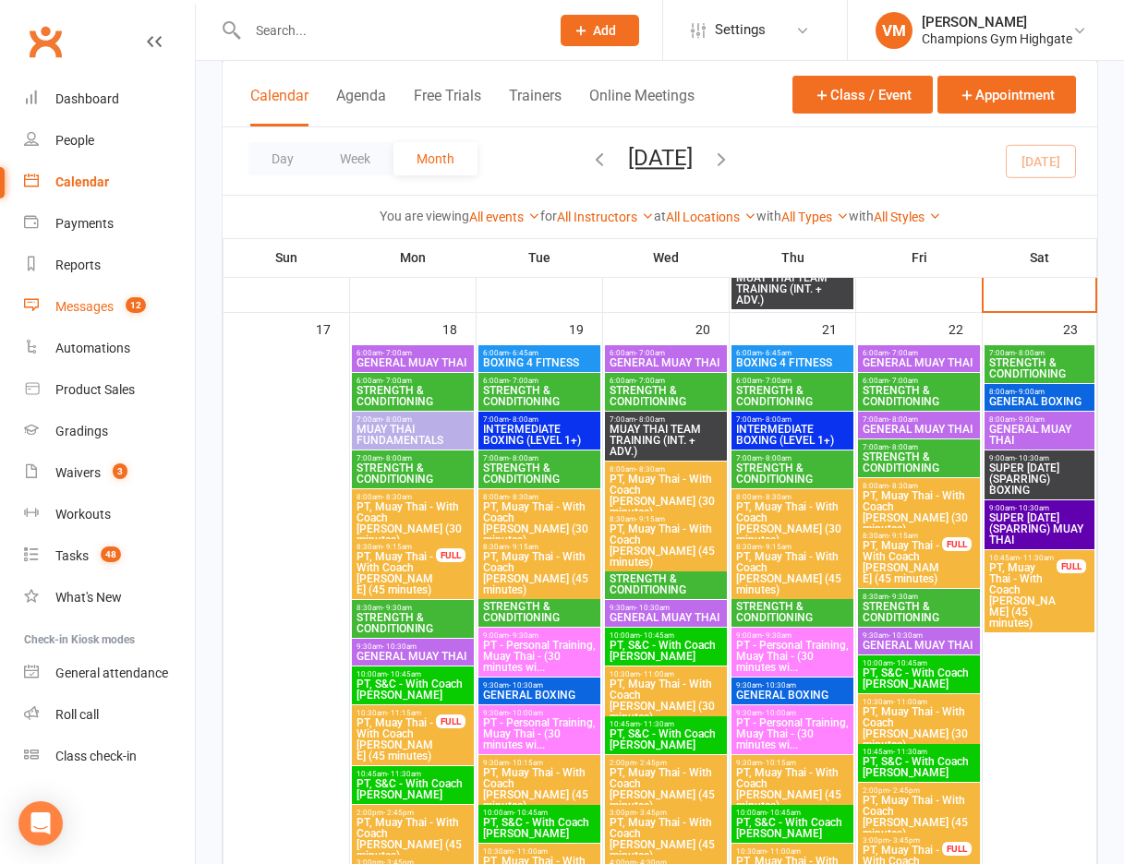
click at [107, 306] on div "Messages" at bounding box center [84, 306] width 58 height 15
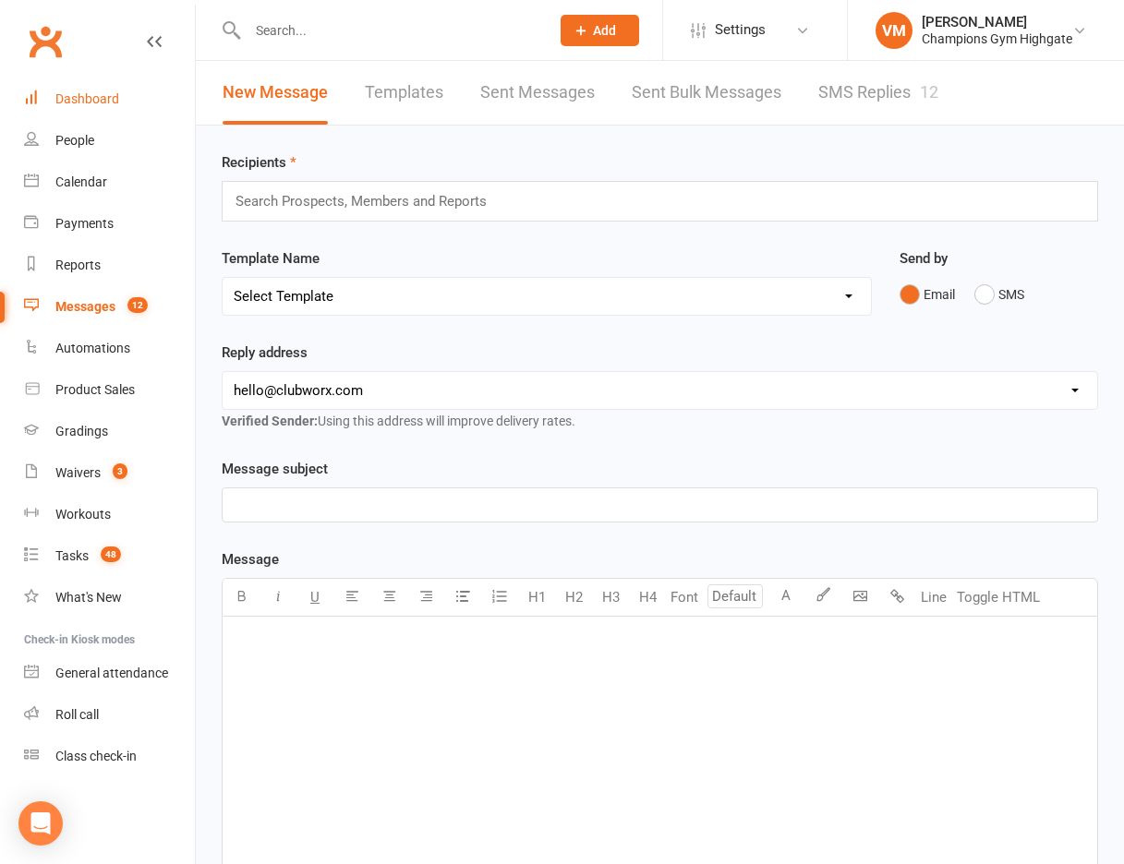
click at [106, 111] on link "Dashboard" at bounding box center [109, 100] width 171 height 42
